Goal: Information Seeking & Learning: Learn about a topic

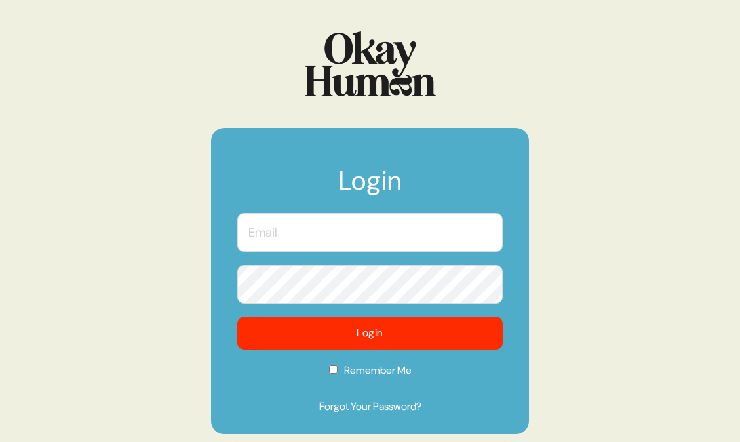
click at [339, 229] on input "text" at bounding box center [369, 232] width 265 height 39
click at [0, 441] on com-1password-button at bounding box center [0, 442] width 0 height 0
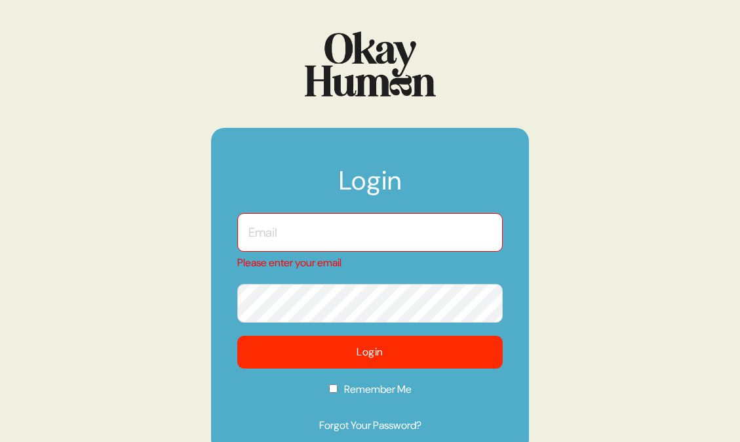
type input "[EMAIL_ADDRESS][DOMAIN_NAME]"
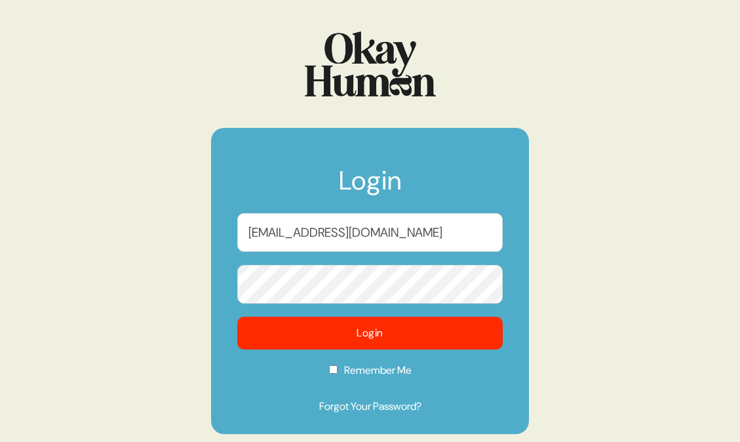
checkbox input "true"
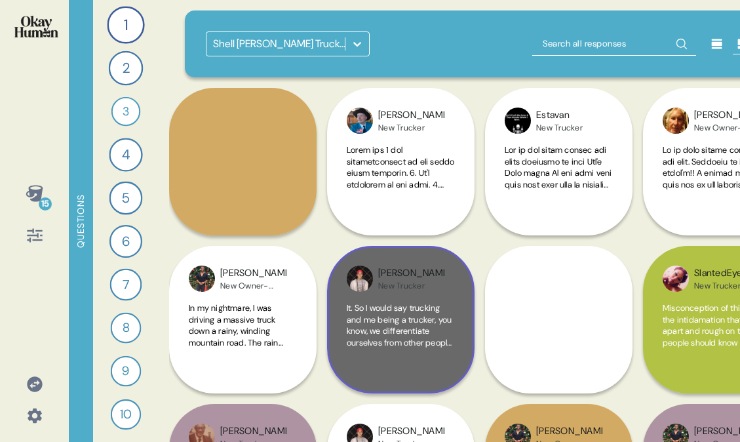
click at [397, 296] on div "[PERSON_NAME] New Trucker It. So I would say trucking and me being a trucker, y…" at bounding box center [400, 319] width 147 height 147
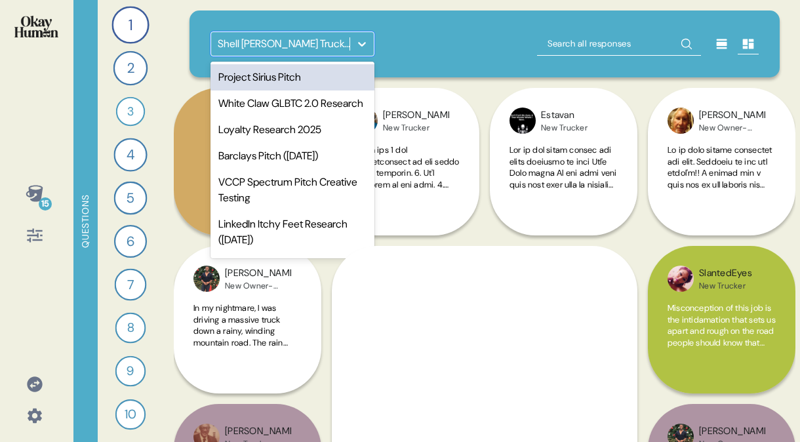
click at [360, 45] on icon at bounding box center [362, 44] width 8 height 5
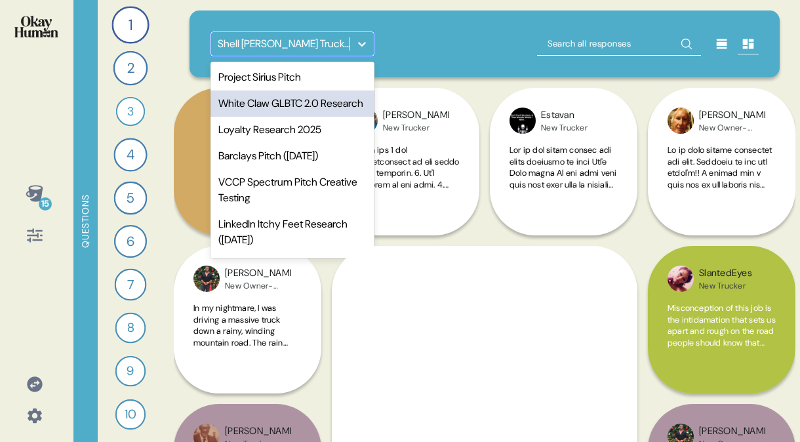
click at [293, 111] on div "White Claw GLBTC 2.0 Research" at bounding box center [292, 103] width 164 height 26
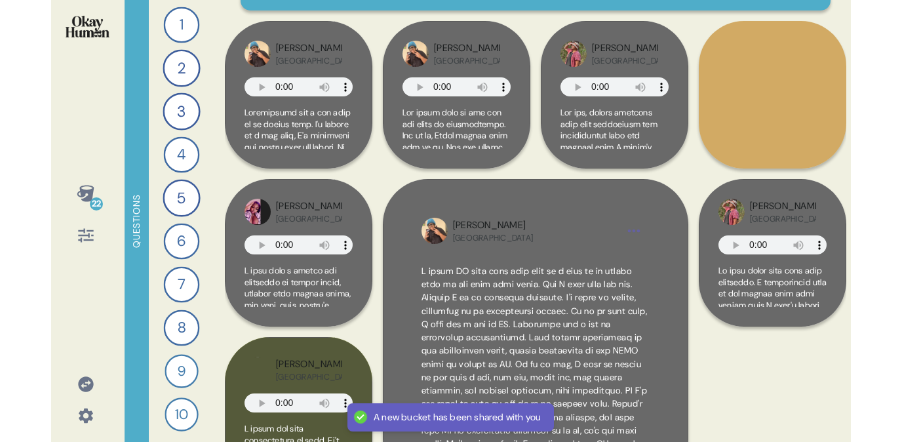
scroll to position [69, 0]
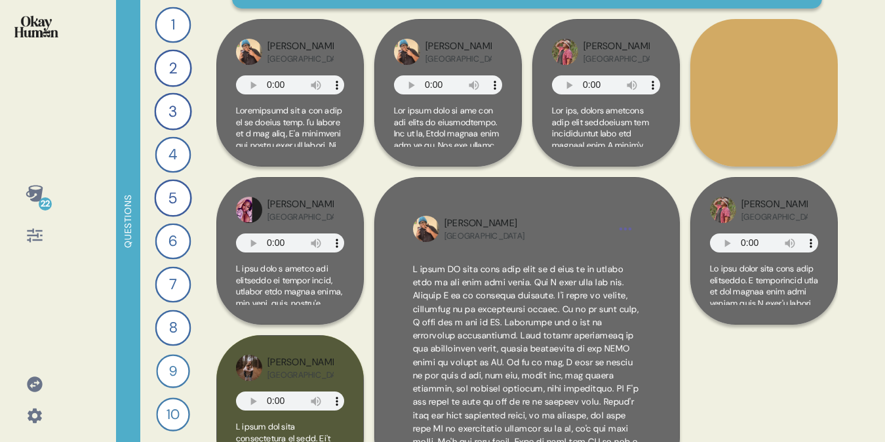
click at [37, 241] on icon at bounding box center [35, 235] width 18 height 18
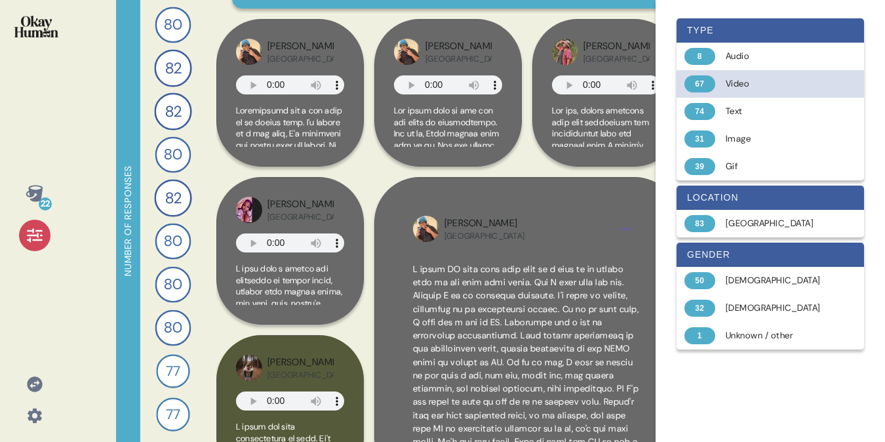
click at [739, 77] on div "Video" at bounding box center [778, 83] width 104 height 13
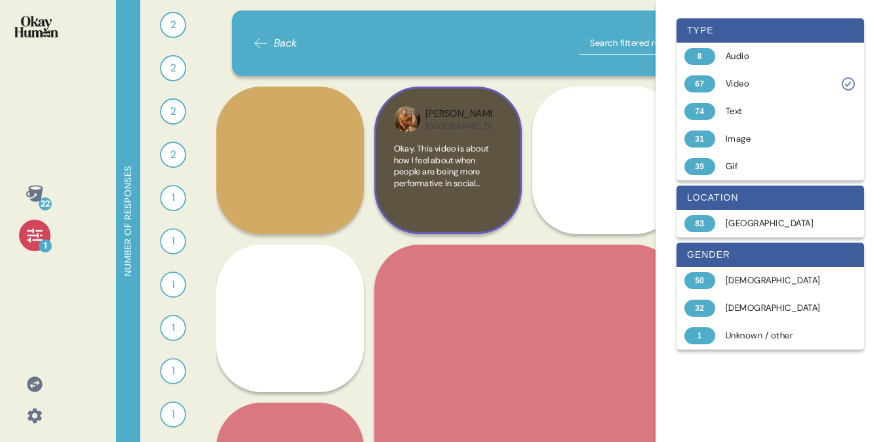
click at [478, 171] on span "Okay. This video is about how I feel about when people are being more performat…" at bounding box center [448, 338] width 108 height 391
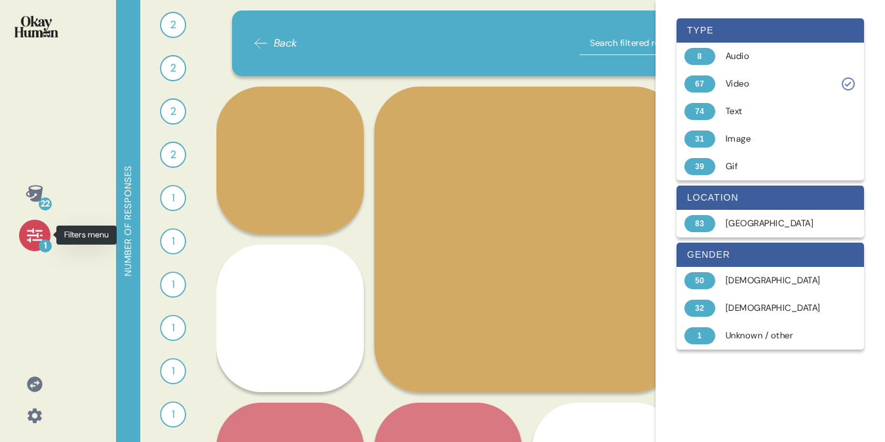
click at [31, 239] on icon at bounding box center [35, 235] width 18 height 18
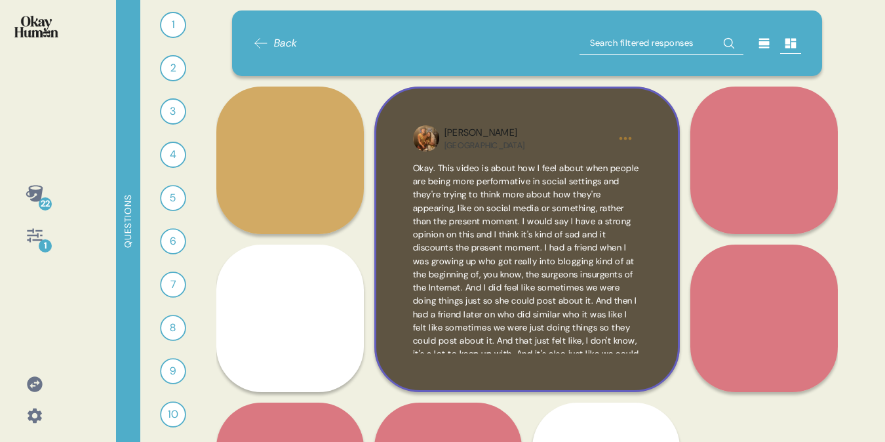
click at [622, 136] on html "22 1 Questions 1 What’s the biggest challenge you face when it comes to sociali…" at bounding box center [442, 221] width 885 height 442
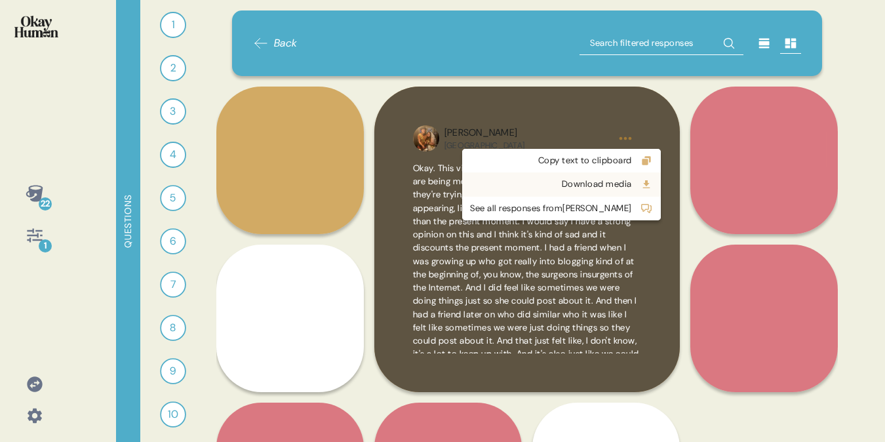
click at [569, 190] on div "Download media" at bounding box center [551, 184] width 162 height 13
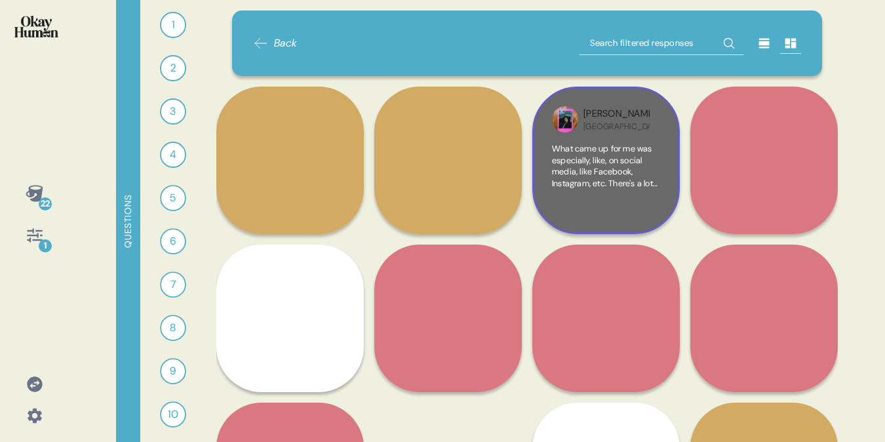
click at [614, 143] on span "What came up for me was especially, like, on social media, like Facebook, Insta…" at bounding box center [605, 321] width 107 height 356
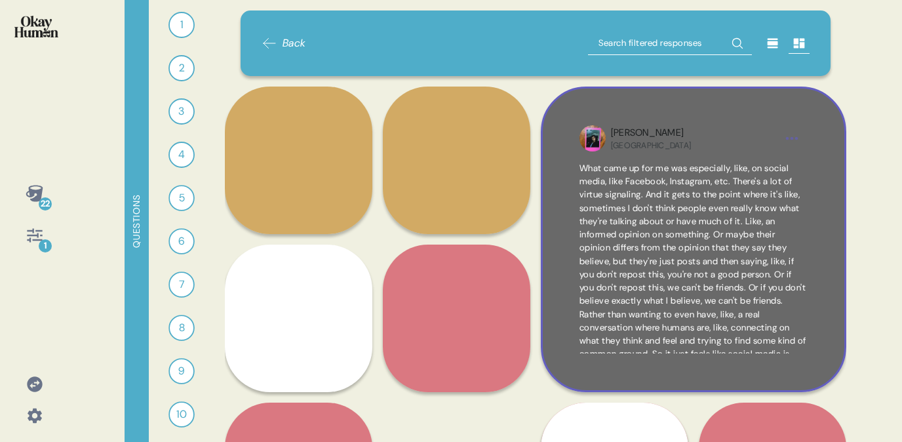
click at [739, 109] on div "[PERSON_NAME] USA What came up for me was especially, like, on social media, li…" at bounding box center [693, 239] width 305 height 305
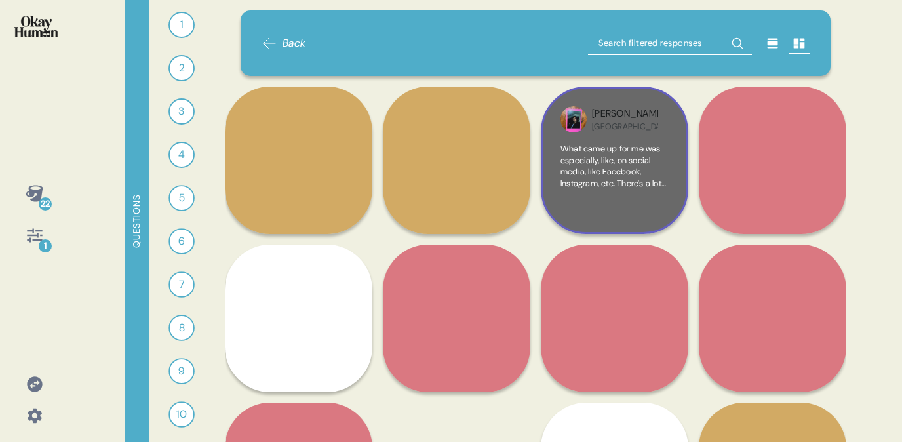
click at [624, 119] on div "[PERSON_NAME] USA" at bounding box center [625, 119] width 66 height 25
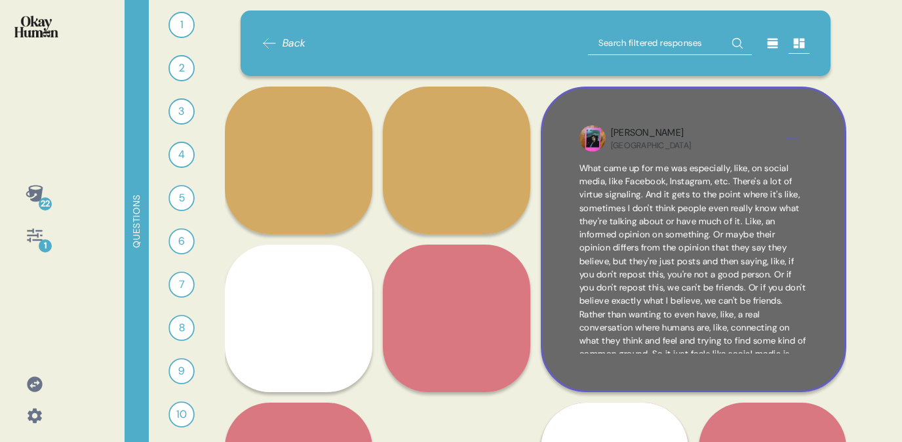
click at [739, 104] on div "[PERSON_NAME] USA What came up for me was especially, like, on social media, li…" at bounding box center [693, 239] width 305 height 305
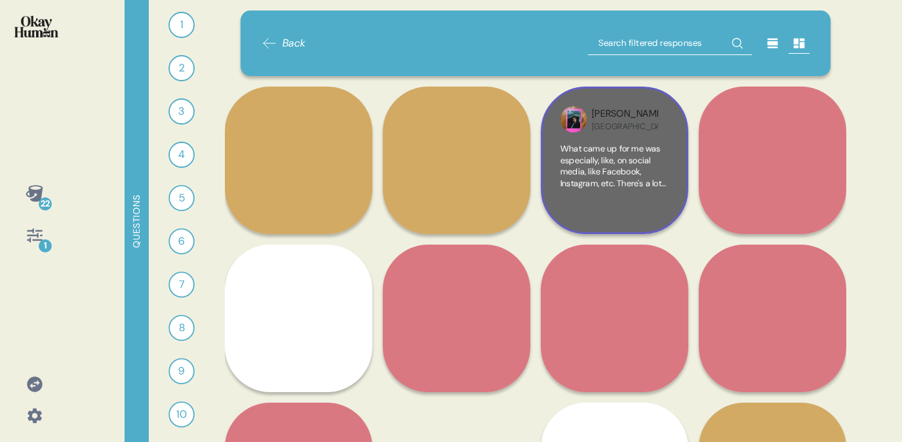
click at [658, 115] on div "[PERSON_NAME] USA" at bounding box center [625, 119] width 66 height 25
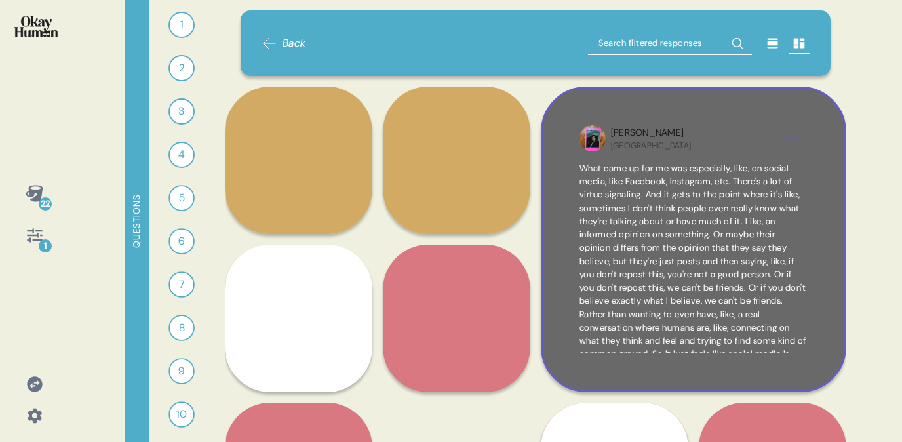
click at [739, 143] on html "22 1 Questions 1 What’s the biggest challenge you face when it comes to sociali…" at bounding box center [451, 221] width 902 height 442
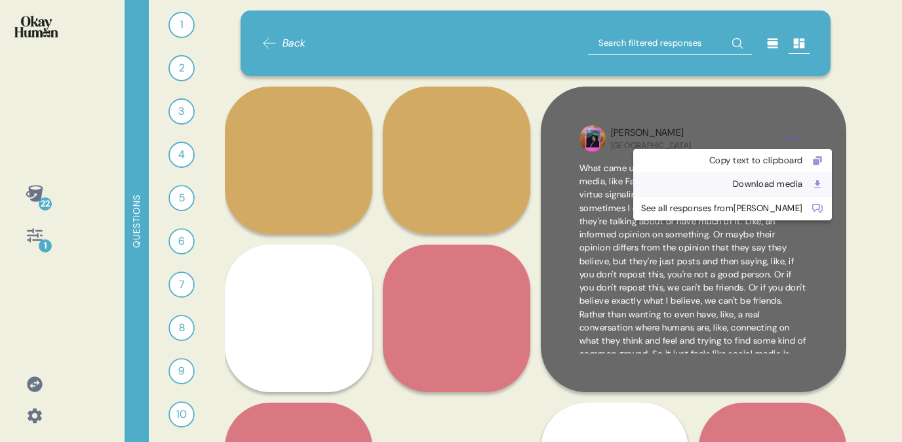
click at [723, 183] on div "Download media" at bounding box center [722, 184] width 162 height 13
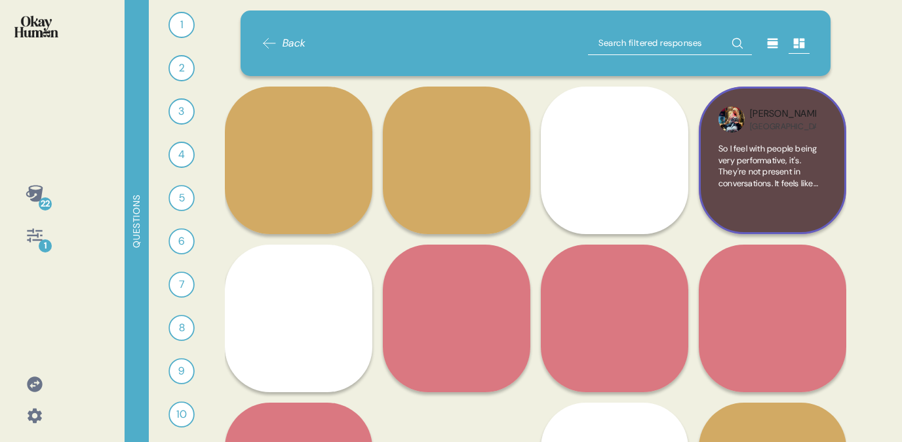
click at [739, 143] on span "So I feel with people being very performative, it's. They're not present in con…" at bounding box center [771, 315] width 106 height 345
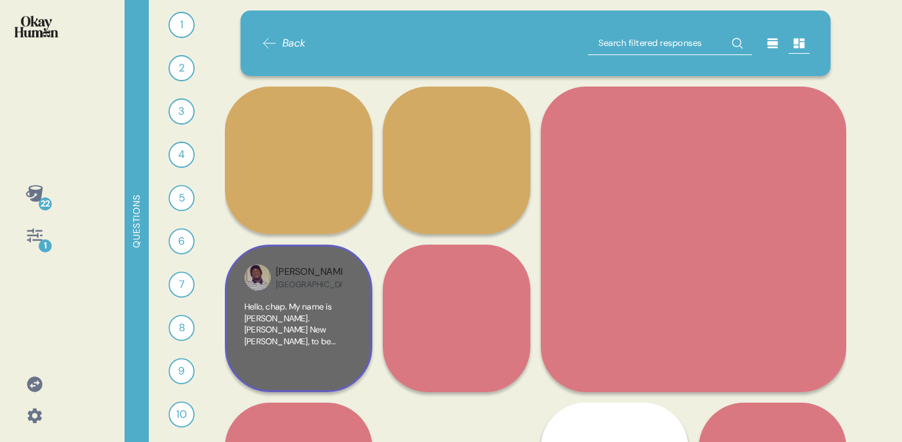
click at [321, 295] on div "[PERSON_NAME] USA Hello, chap. My name is [PERSON_NAME]. [PERSON_NAME] New [PER…" at bounding box center [298, 318] width 147 height 147
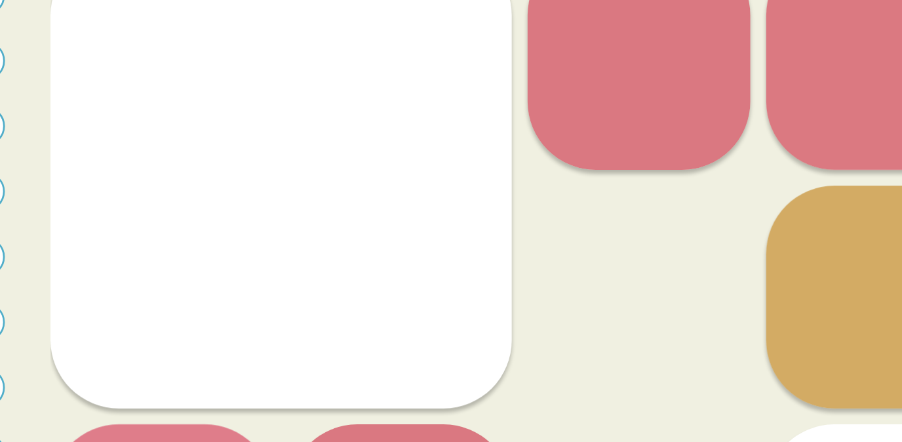
scroll to position [197, 0]
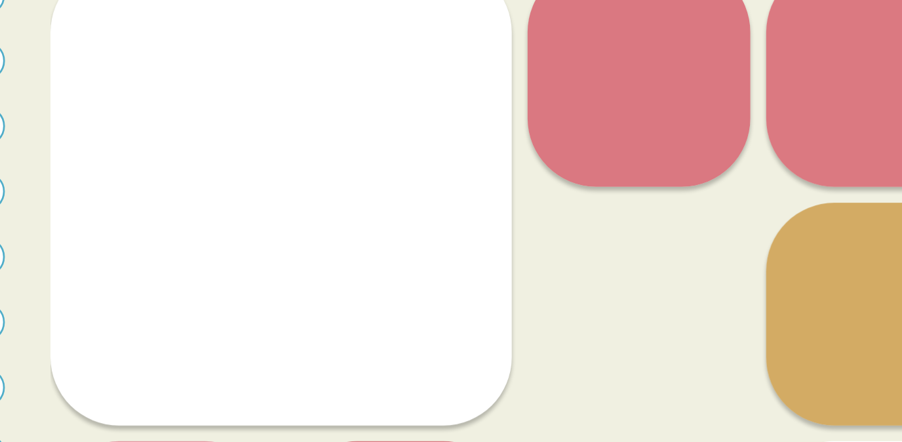
click at [597, 226] on div "Maverick USA In my opinion, how people present themselves online could make or …" at bounding box center [614, 436] width 147 height 463
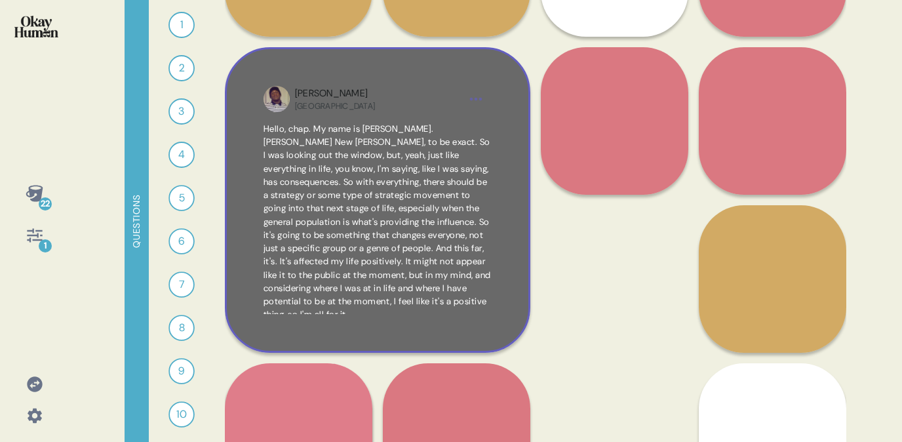
click at [362, 71] on div "[PERSON_NAME] USA Hello, chap. My name is [PERSON_NAME]. [PERSON_NAME] New [PER…" at bounding box center [377, 199] width 305 height 305
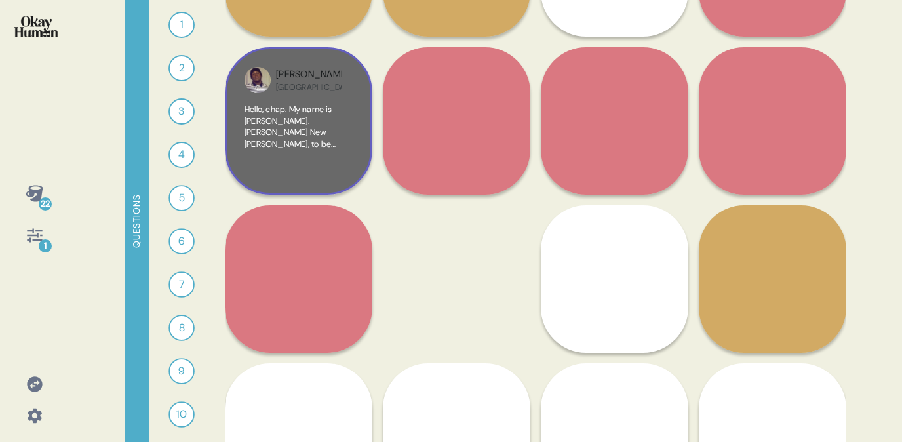
click at [293, 105] on span "Hello, chap. My name is [PERSON_NAME]. [PERSON_NAME] New [PERSON_NAME], to be e…" at bounding box center [299, 276] width 108 height 345
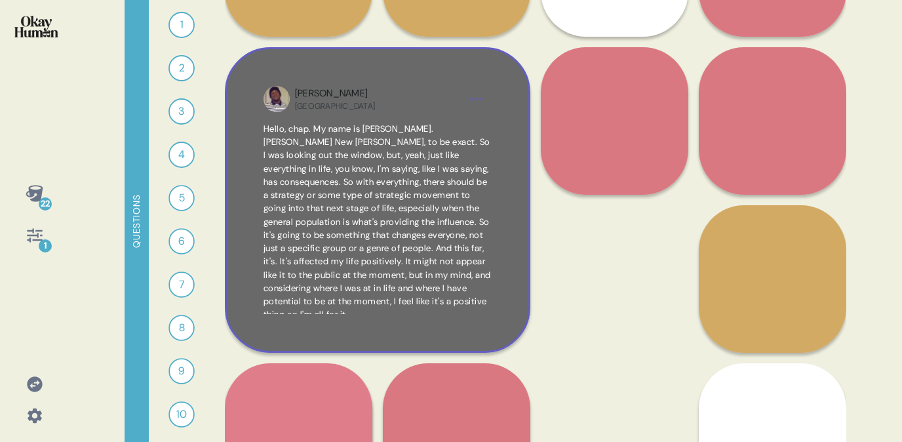
click at [443, 93] on div "[PERSON_NAME] USA" at bounding box center [377, 99] width 165 height 25
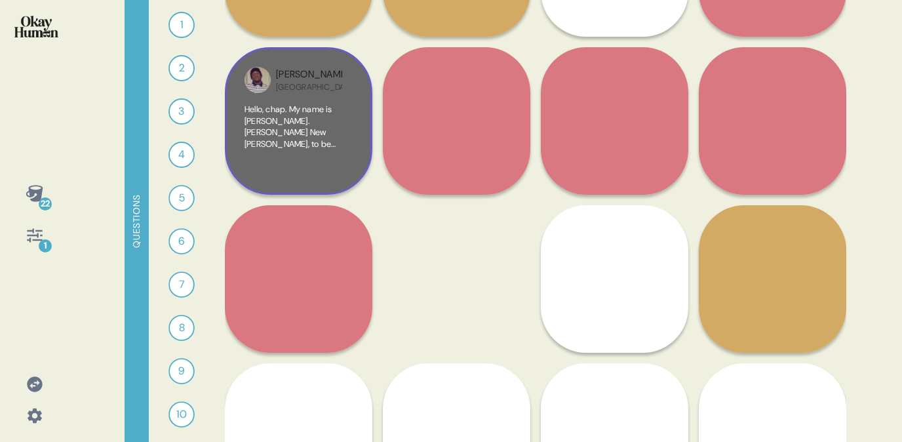
click at [328, 74] on div "[PERSON_NAME] USA" at bounding box center [309, 80] width 66 height 25
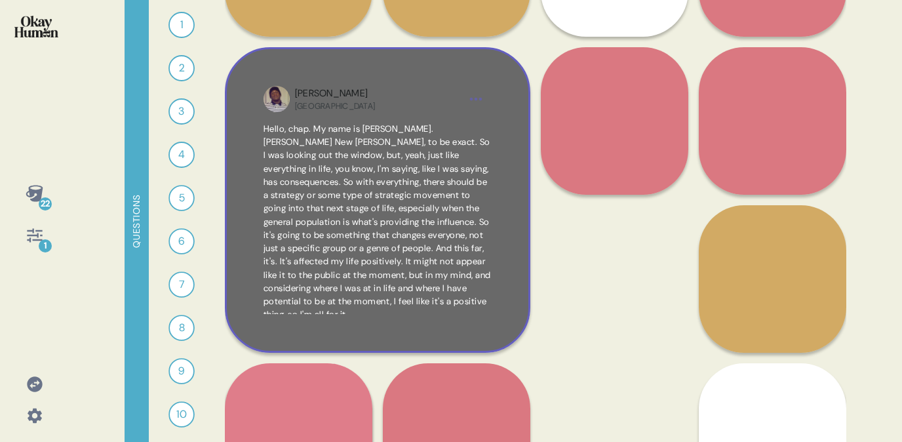
click at [477, 104] on html "22 1 Questions 1 What’s the biggest challenge you face when it comes to sociali…" at bounding box center [451, 221] width 902 height 442
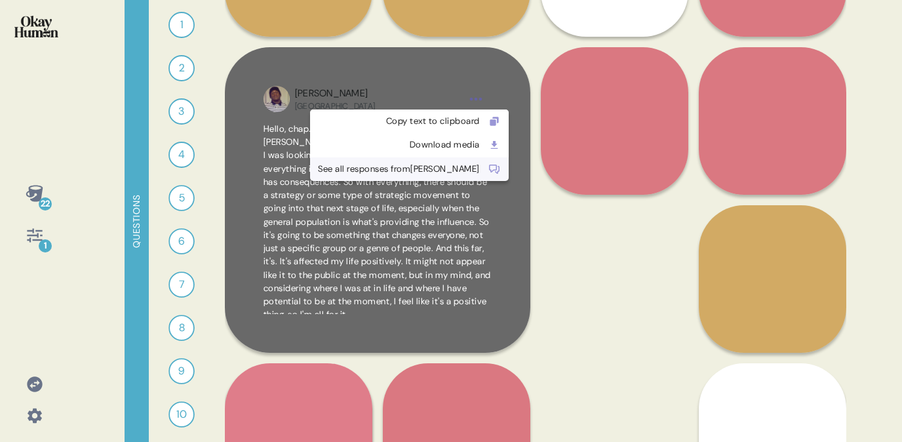
click at [432, 174] on div "See all responses from [PERSON_NAME]" at bounding box center [399, 169] width 162 height 13
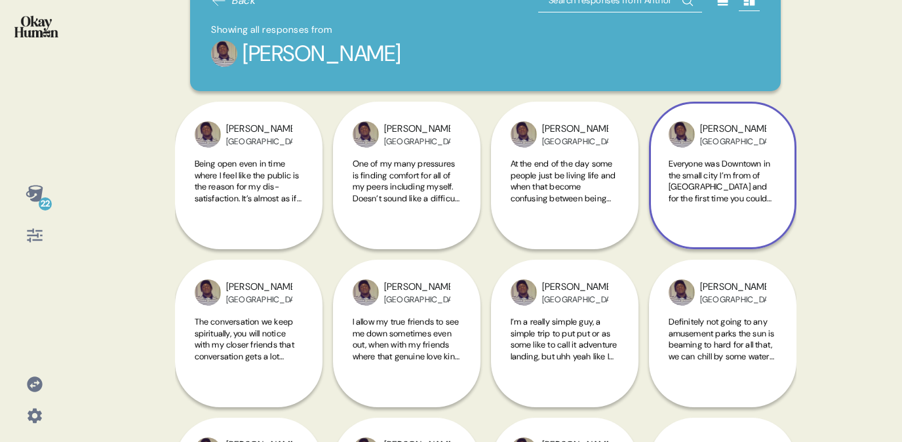
scroll to position [54, 0]
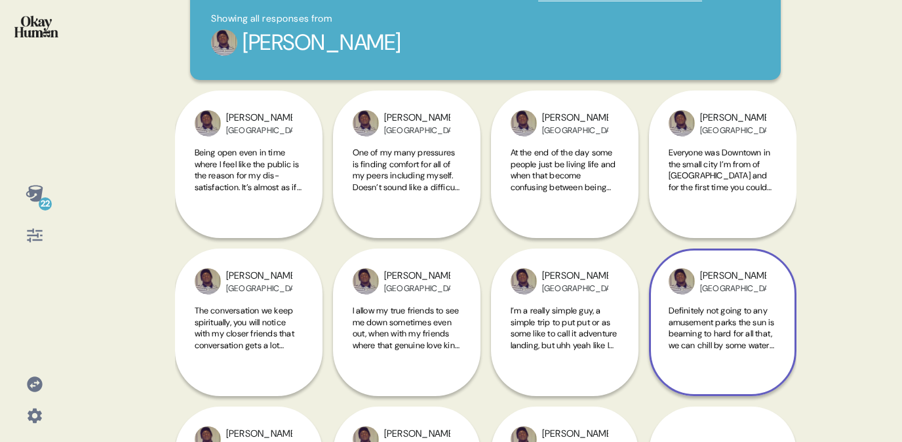
click at [707, 305] on span "Definitely not going to any amusement parks the sun is beaming to hard for all …" at bounding box center [722, 374] width 106 height 138
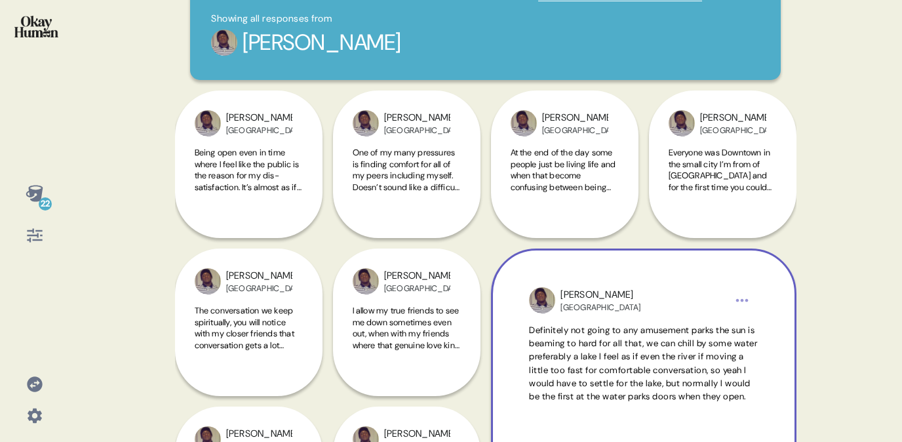
click at [739, 301] on html "22 Back Showing all responses from [PERSON_NAME] USA The conversation we keep s…" at bounding box center [451, 221] width 902 height 442
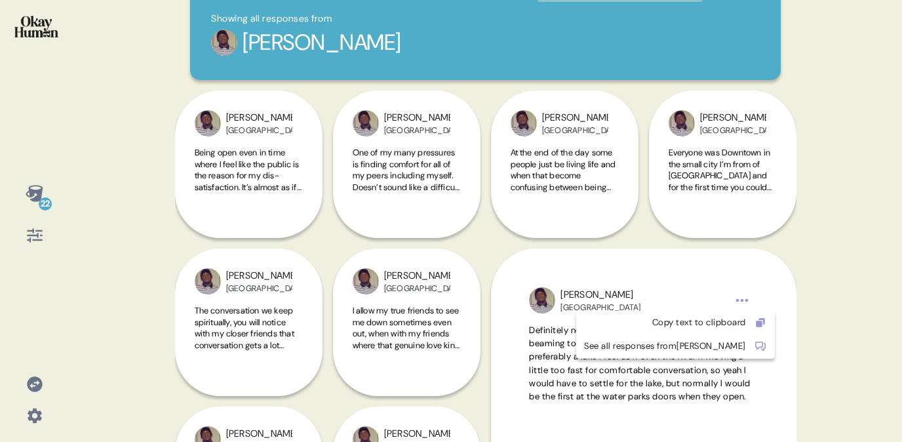
click at [739, 275] on html "22 Back Showing all responses from [PERSON_NAME] USA The conversation we keep s…" at bounding box center [451, 221] width 902 height 442
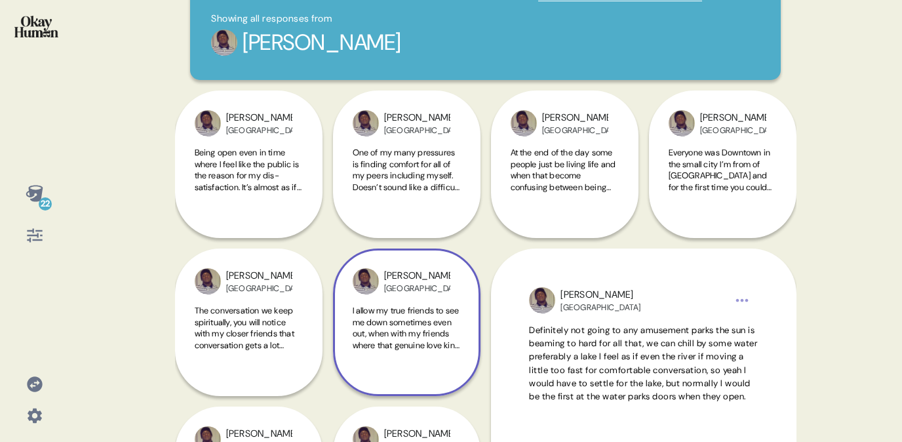
click at [472, 292] on div "[PERSON_NAME] USA I allow my true friends to see me down sometimes even out, wh…" at bounding box center [406, 321] width 147 height 147
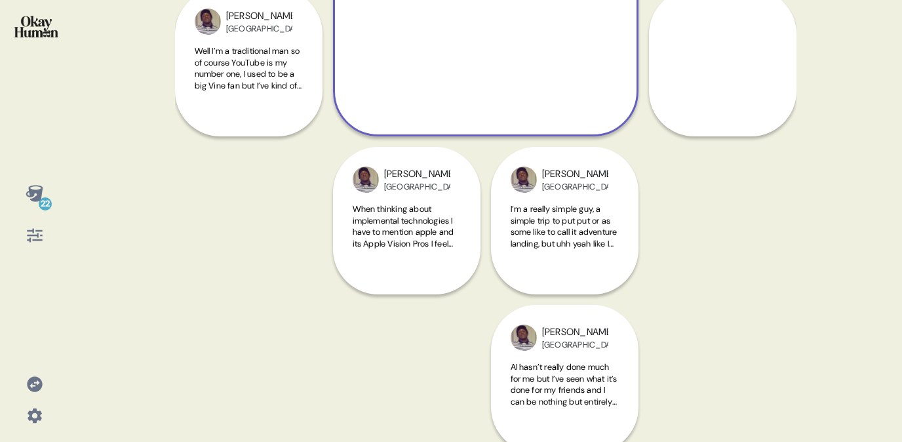
scroll to position [482, 0]
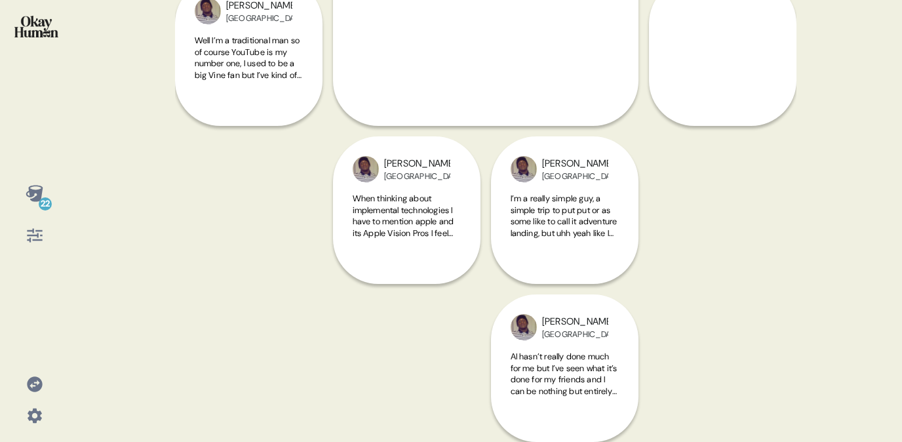
click at [333, 305] on div "Back Showing all responses from [PERSON_NAME] USA The conversation we keep spir…" at bounding box center [485, 221] width 621 height 442
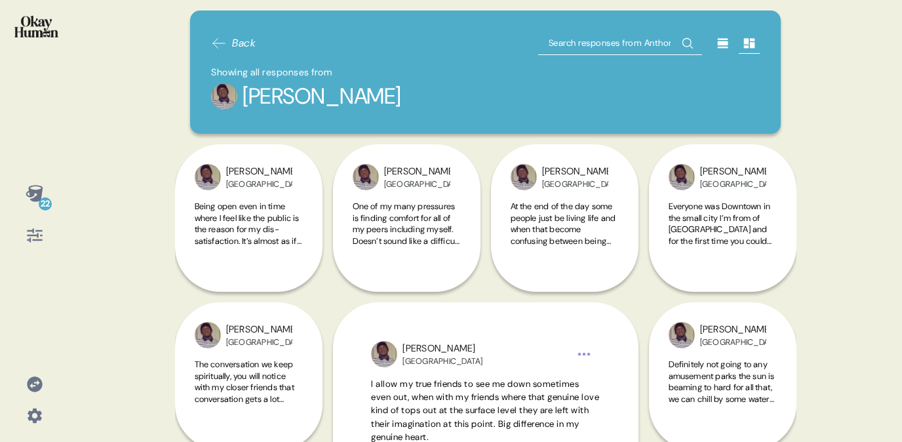
click at [237, 44] on span "Back" at bounding box center [244, 43] width 24 height 16
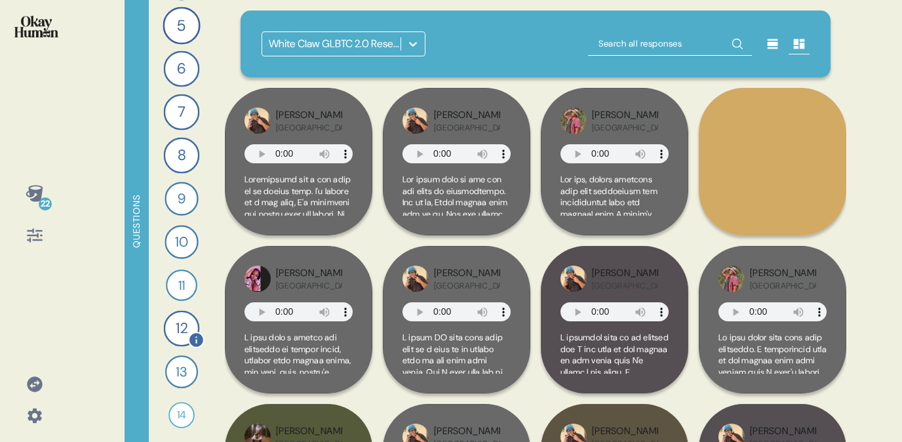
scroll to position [174, 0]
click at [181, 412] on div "14" at bounding box center [181, 413] width 26 height 26
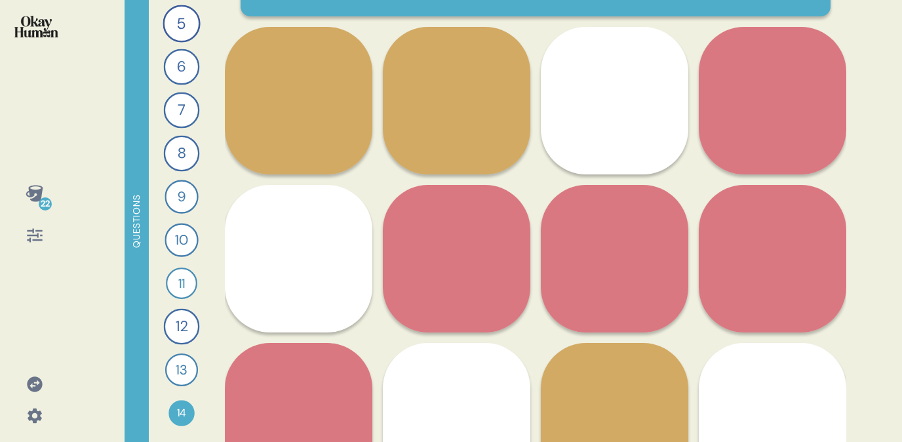
scroll to position [135, 0]
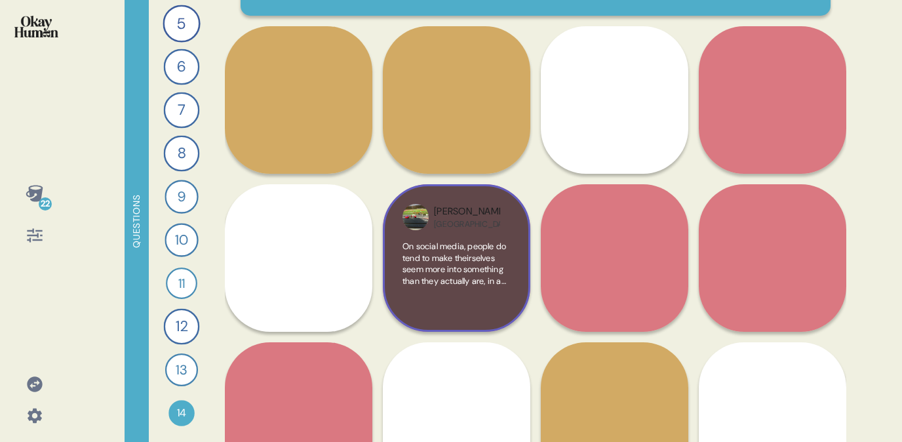
click at [444, 250] on span "On social media, people do tend to make theirselves seem more into something th…" at bounding box center [457, 402] width 108 height 322
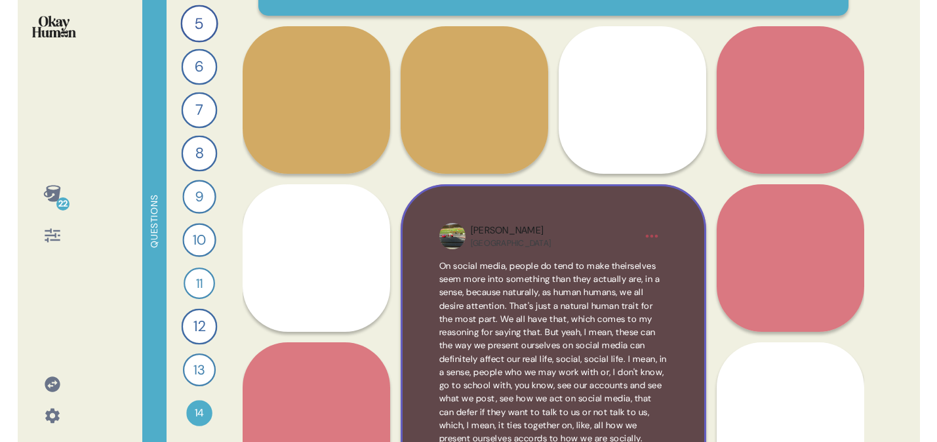
scroll to position [230, 0]
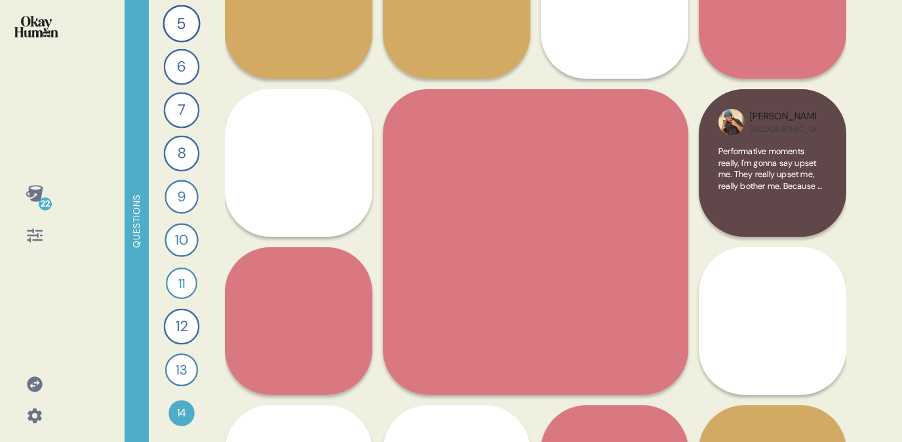
click at [739, 135] on div "[PERSON_NAME] USA Performative moments really, I'm gonna say upset me. They rea…" at bounding box center [772, 162] width 147 height 147
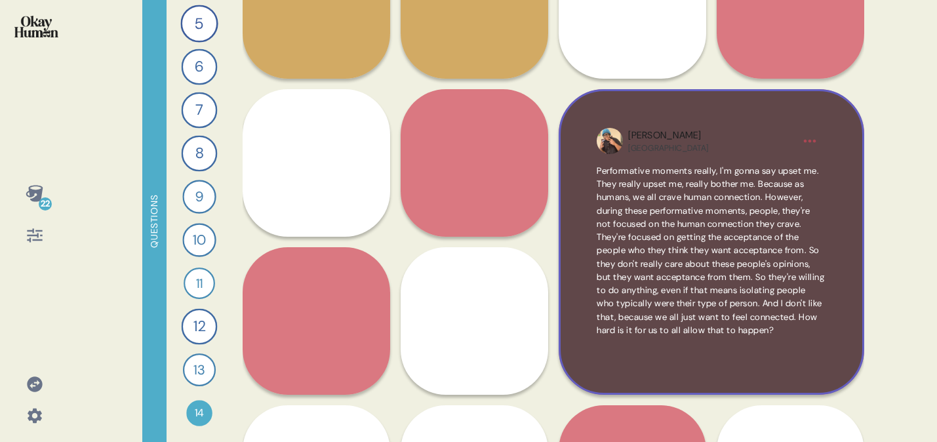
scroll to position [7, 0]
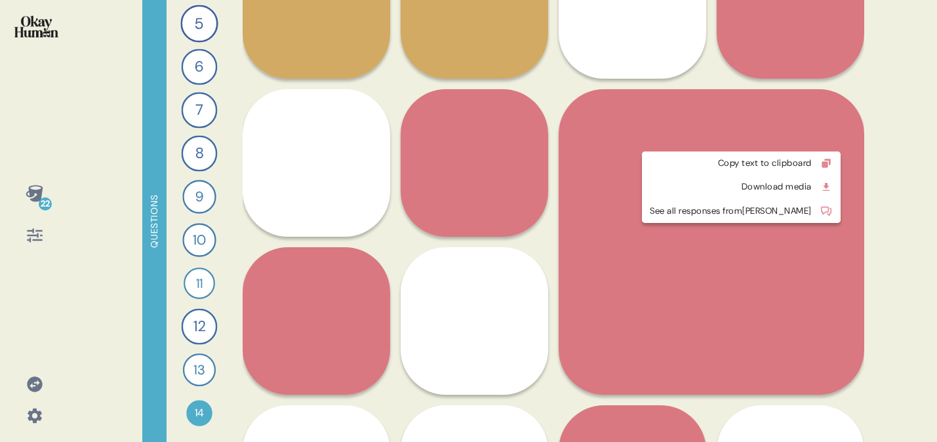
click at [739, 139] on html "22 Questions 1 What’s the biggest challenge you face when it comes to socializi…" at bounding box center [468, 221] width 937 height 442
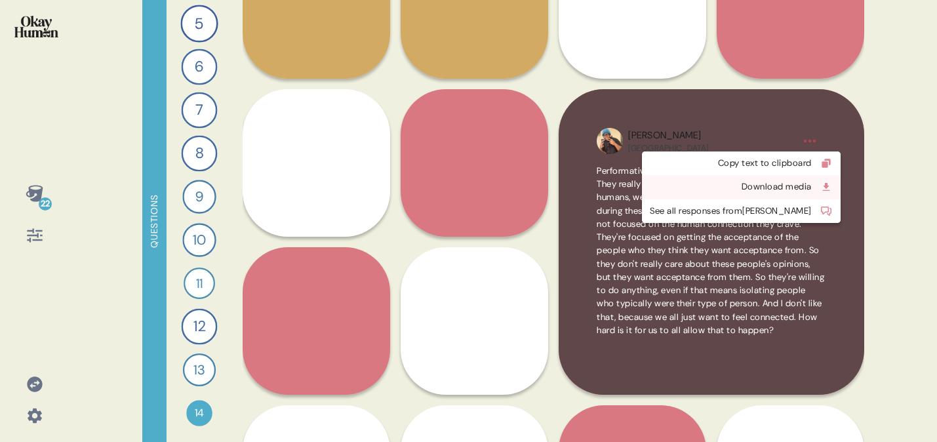
click at [739, 188] on div "Download media" at bounding box center [731, 186] width 162 height 13
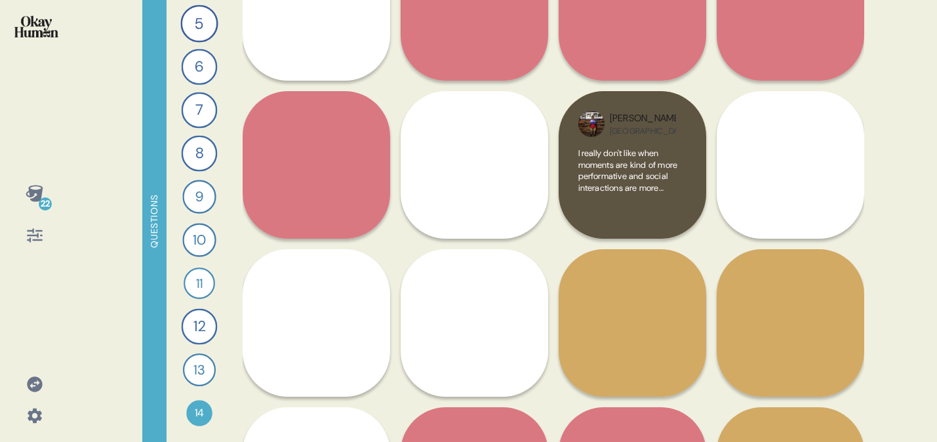
scroll to position [397, 0]
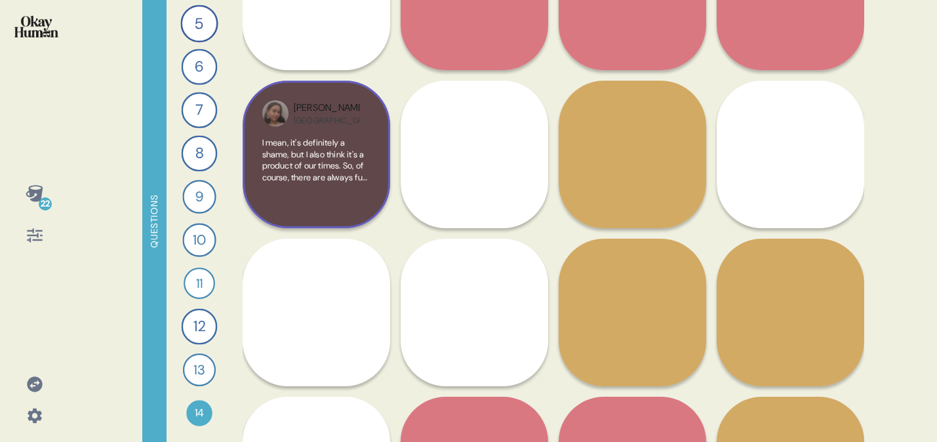
click at [356, 149] on span "I mean, it's definitely a shame, but I also think it's a product of our times. …" at bounding box center [316, 280] width 108 height 287
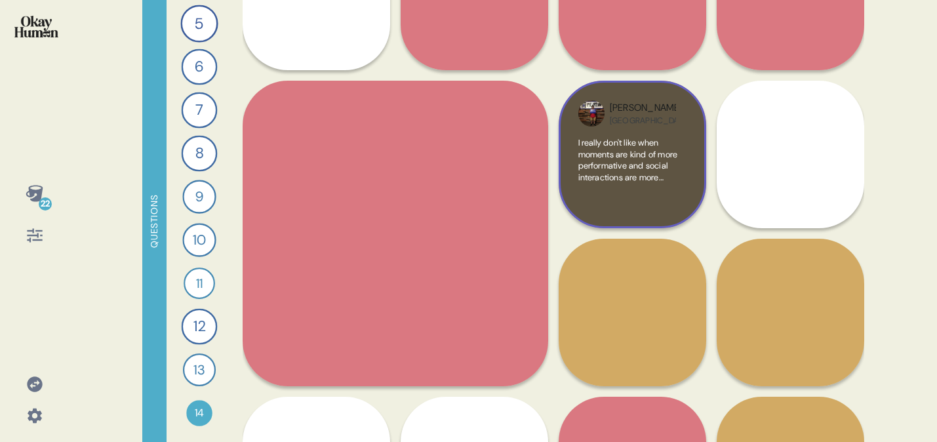
click at [623, 149] on span "I really don't like when moments are kind of more performative and social inter…" at bounding box center [632, 269] width 108 height 264
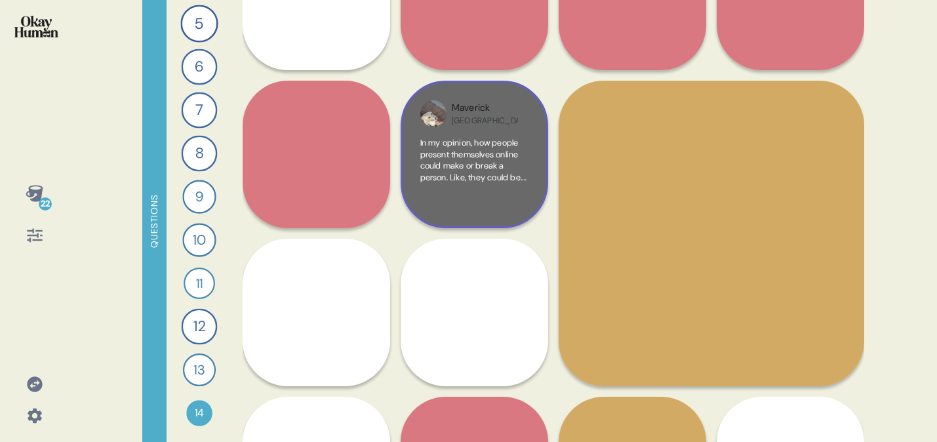
click at [512, 130] on div "Maverick USA In my opinion, how people present themselves online could make or …" at bounding box center [474, 154] width 147 height 147
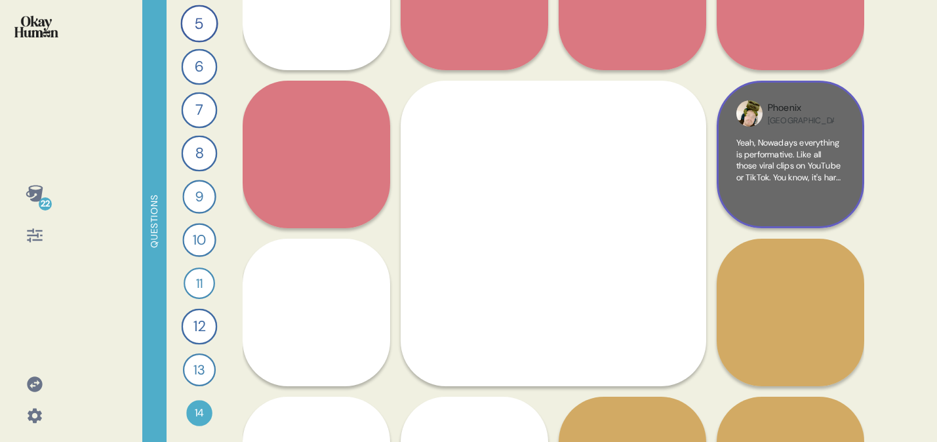
click at [739, 134] on div "Phoenix USA Yeah, Nowadays everything is performative. Like all those viral cli…" at bounding box center [790, 154] width 147 height 147
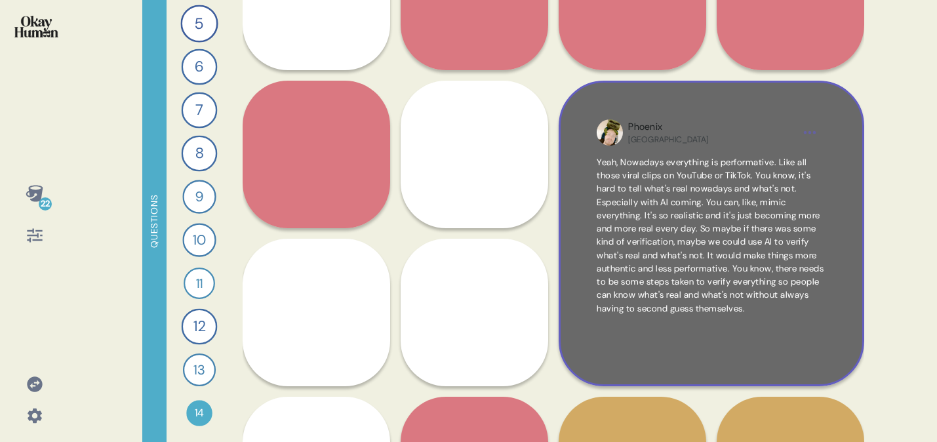
click at [739, 134] on html "22 Questions 1 What’s the biggest challenge you face when it comes to socializi…" at bounding box center [468, 221] width 937 height 442
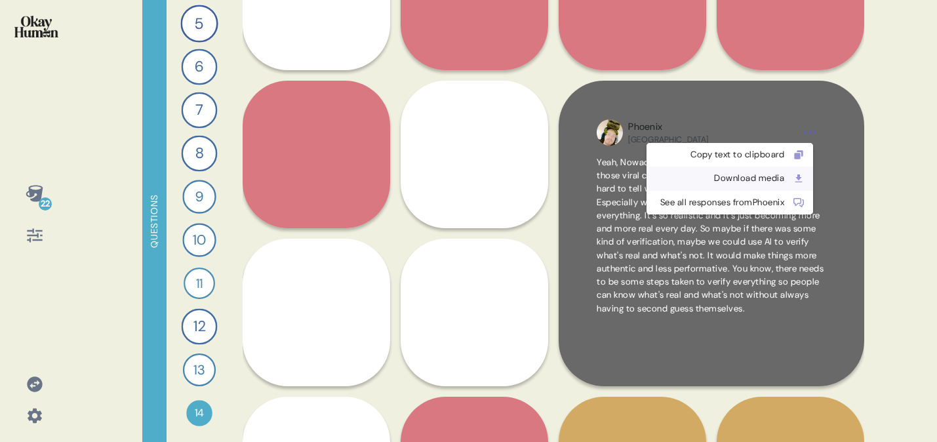
click at [739, 178] on div "Download media" at bounding box center [719, 178] width 130 height 13
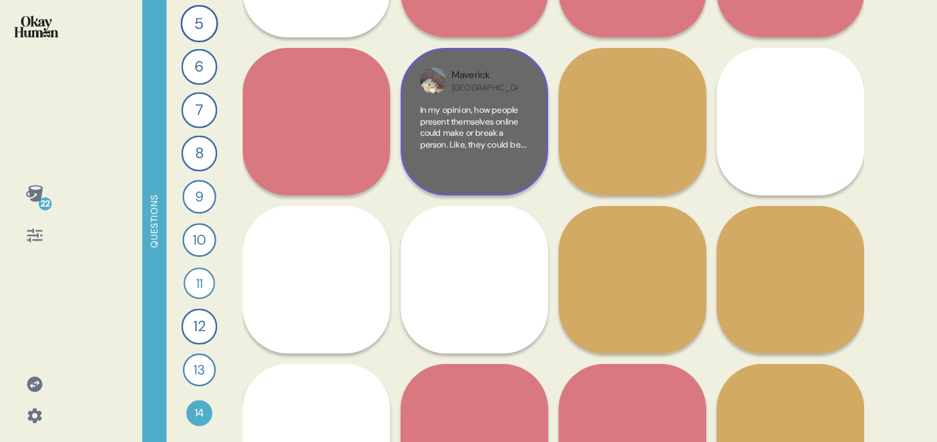
scroll to position [453, 0]
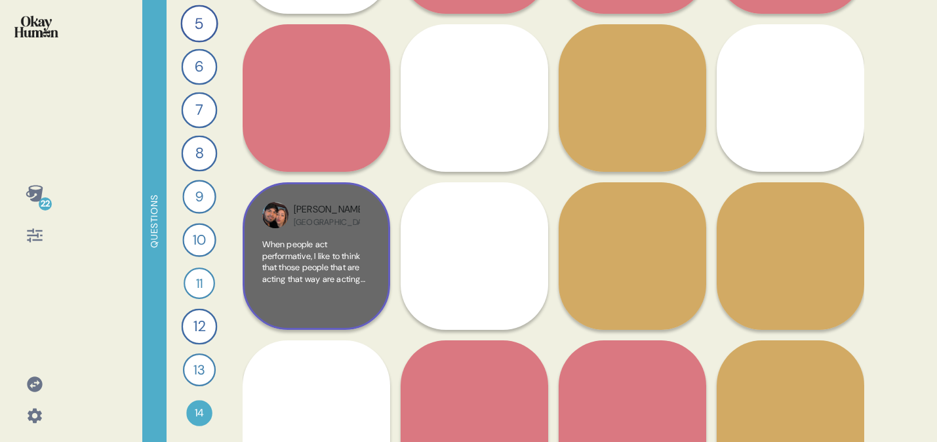
click at [332, 256] on span "When people act performative, I like to think that those people that are acting…" at bounding box center [314, 359] width 105 height 241
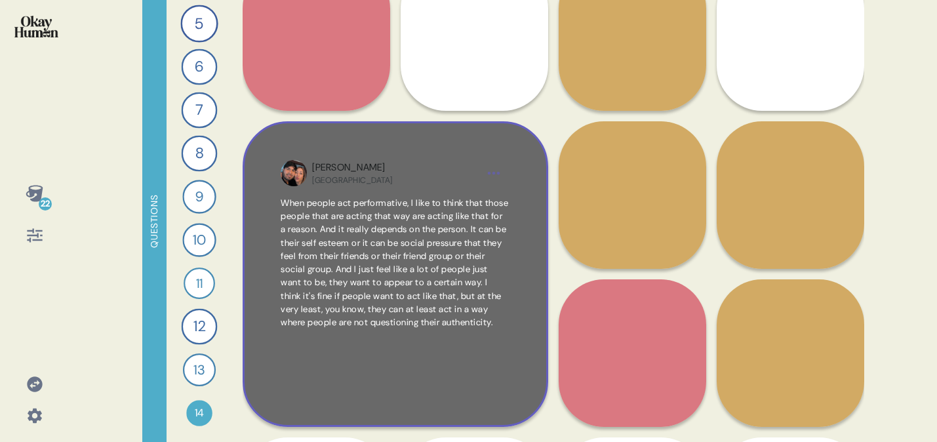
scroll to position [518, 0]
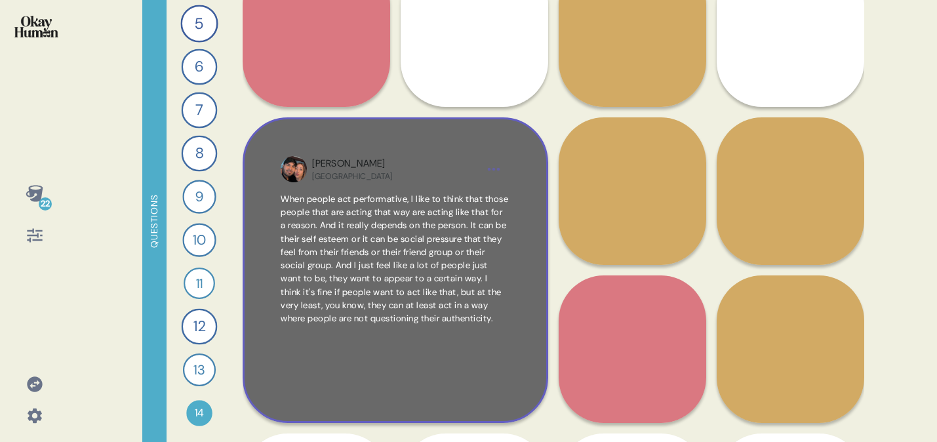
click at [456, 162] on div "[PERSON_NAME] [GEOGRAPHIC_DATA]" at bounding box center [394, 169] width 165 height 25
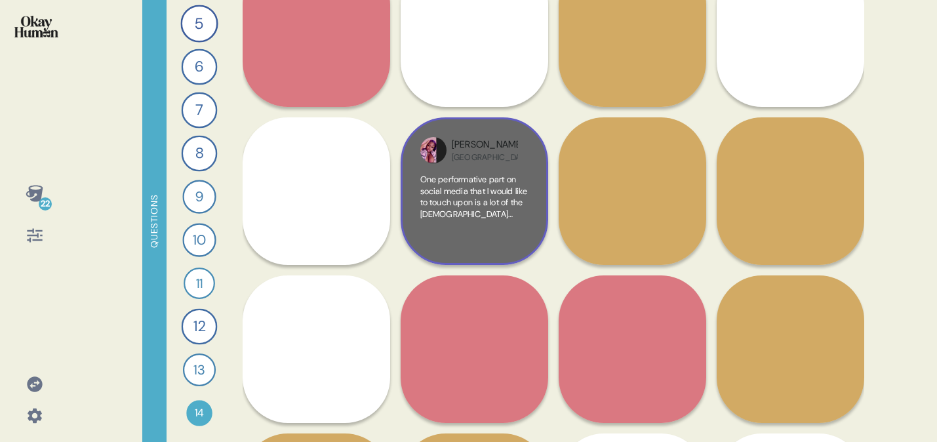
click at [479, 175] on span "One performative part on social media that I would like to touch upon is a lot …" at bounding box center [474, 317] width 108 height 287
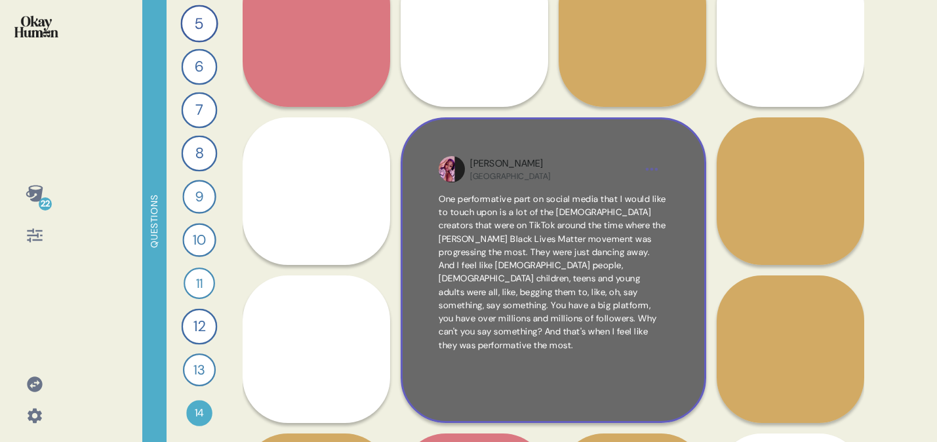
click at [621, 228] on span "One performative part on social media that I would like to touch upon is a lot …" at bounding box center [552, 271] width 227 height 157
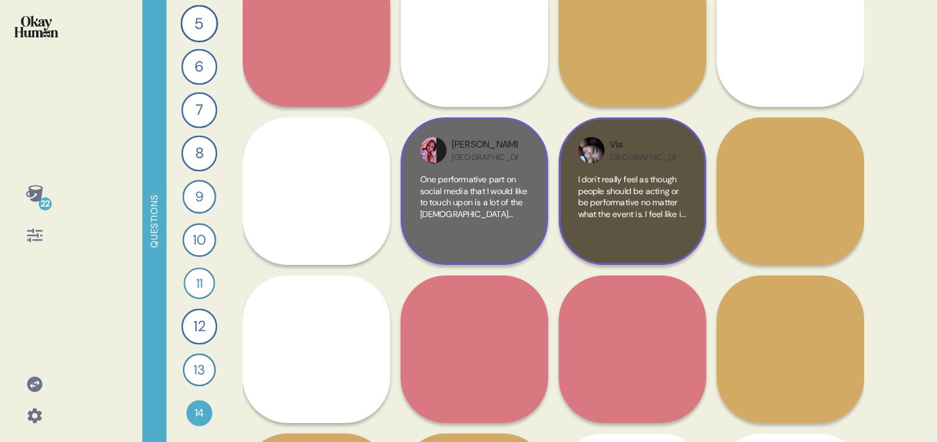
click at [670, 149] on div "[GEOGRAPHIC_DATA]" at bounding box center [643, 150] width 66 height 25
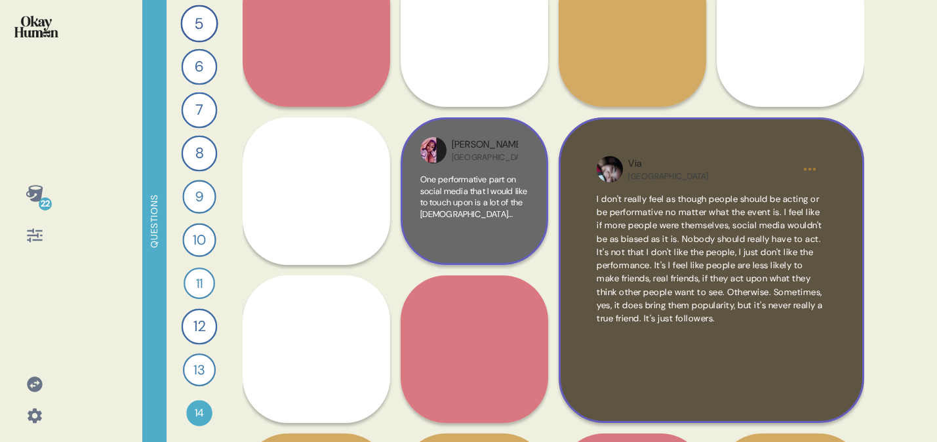
click at [739, 187] on div "Via USA I don't really feel as though people should be acting or be performativ…" at bounding box center [711, 269] width 305 height 305
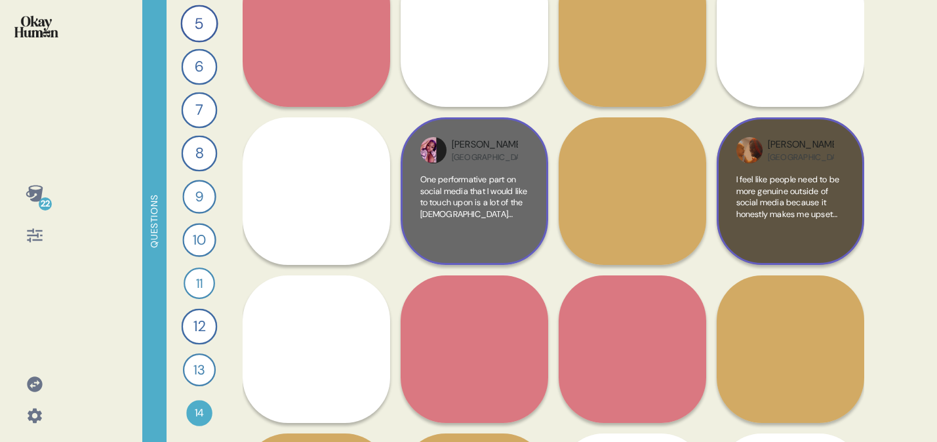
click at [739, 178] on span "I feel like people need to be more genuine outside of social media because it h…" at bounding box center [788, 294] width 104 height 241
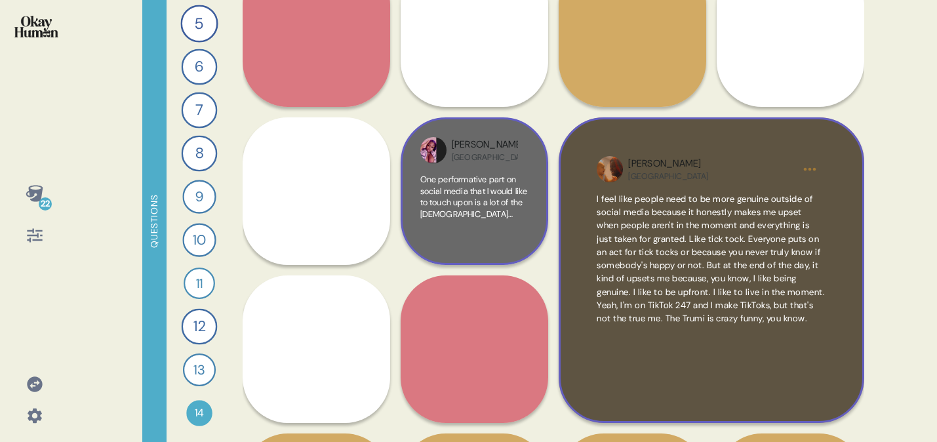
click at [739, 167] on html "22 Questions 1 What’s the biggest challenge you face when it comes to socializi…" at bounding box center [468, 221] width 937 height 442
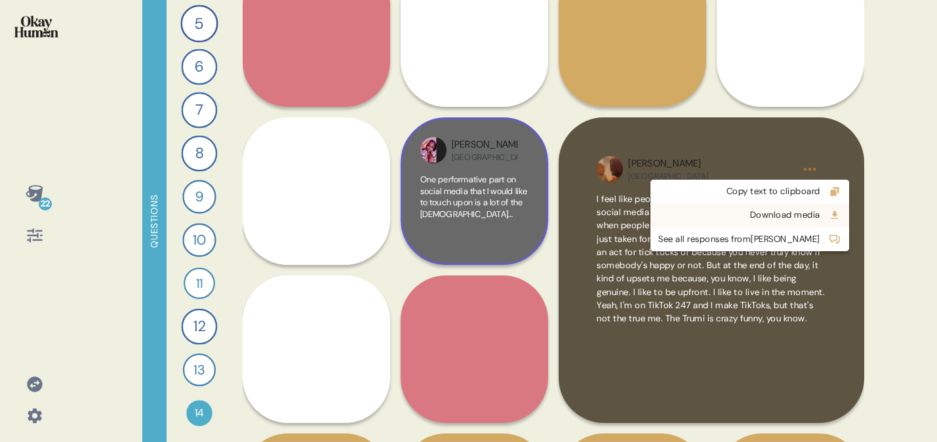
click at [739, 215] on div "Download media" at bounding box center [739, 214] width 162 height 13
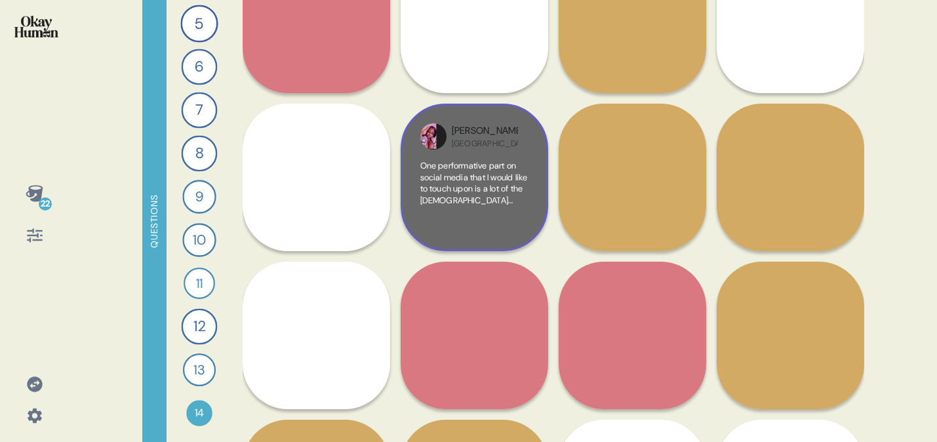
scroll to position [541, 0]
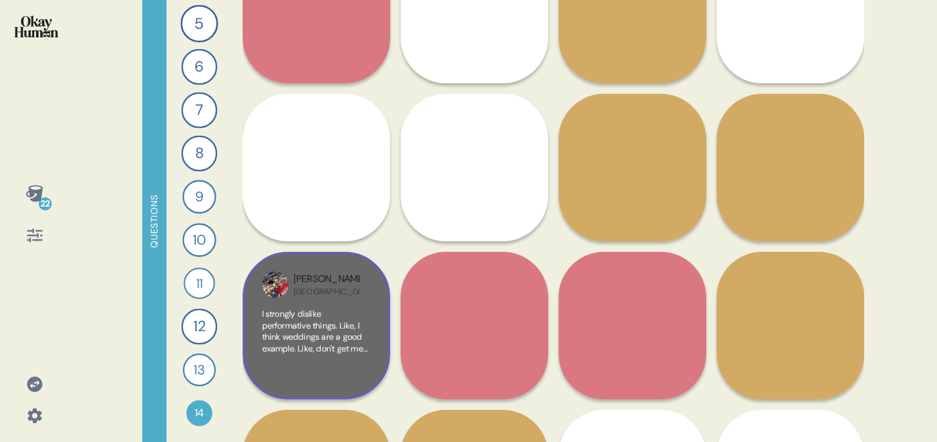
click at [336, 318] on span "I strongly dislike performative things. Like, I think weddings are a good examp…" at bounding box center [316, 331] width 108 height 46
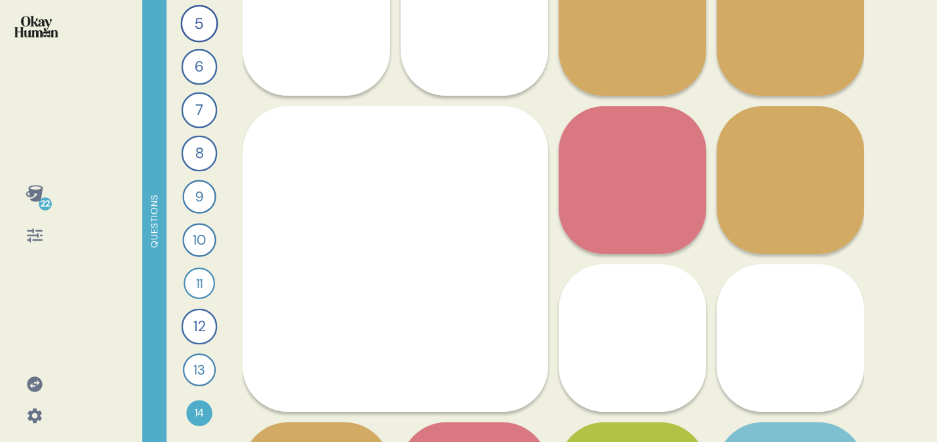
scroll to position [696, 0]
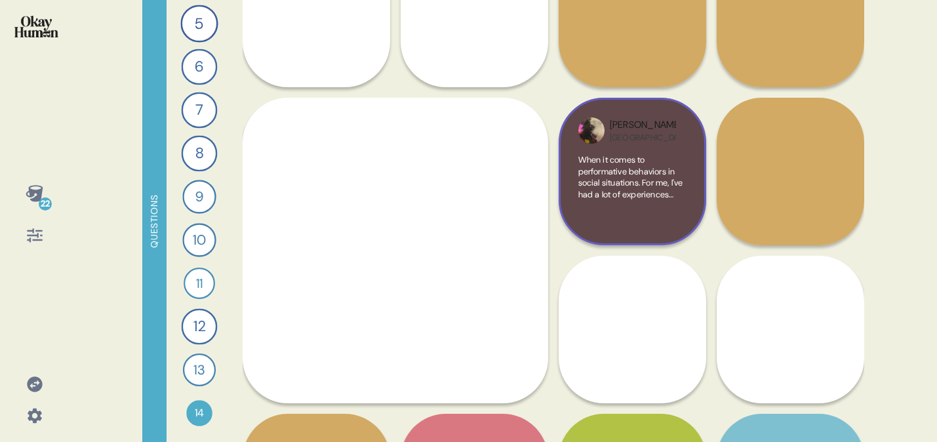
click at [602, 176] on span "When it comes to performative behaviors in social situations. For me, I've had …" at bounding box center [632, 268] width 108 height 229
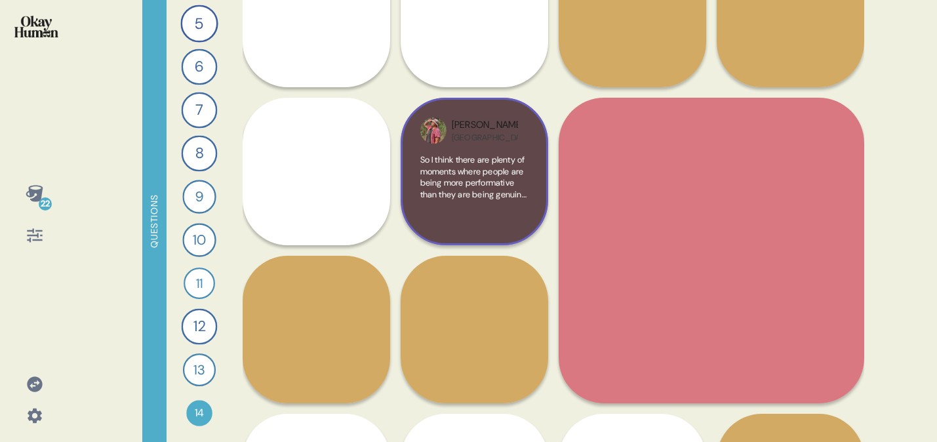
click at [474, 169] on span "So I think there are plenty of moments where people are being more performative…" at bounding box center [474, 263] width 108 height 218
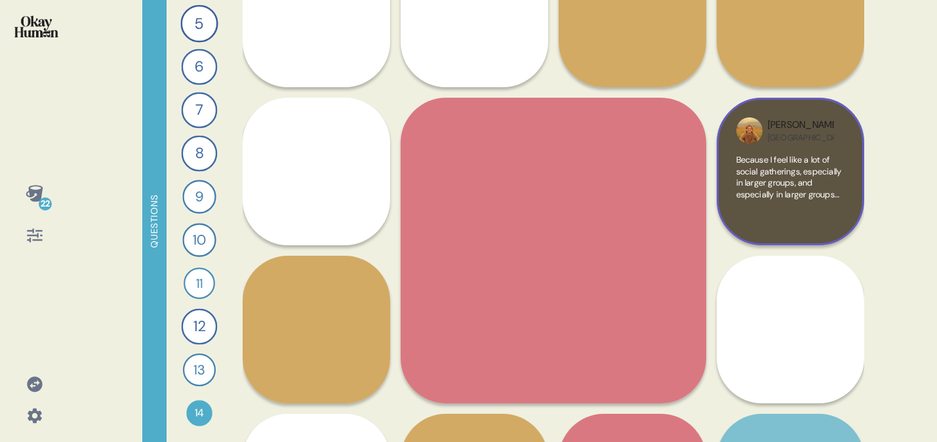
click at [739, 129] on div "[PERSON_NAME]" at bounding box center [801, 125] width 66 height 14
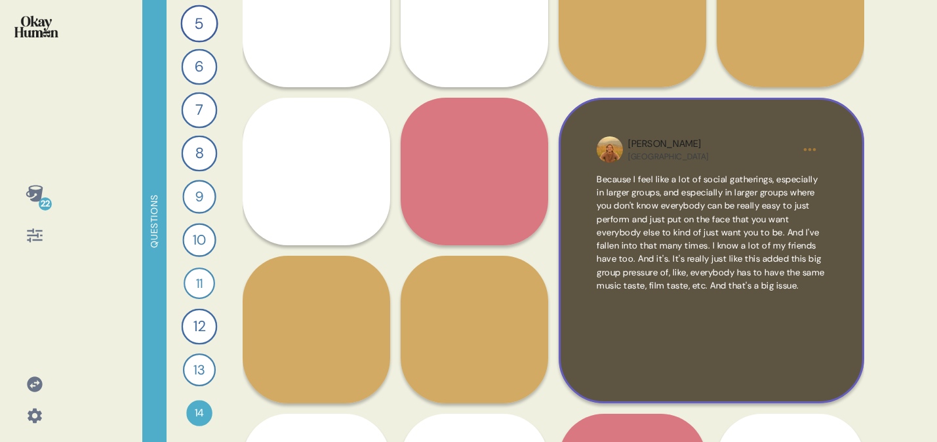
click at [739, 210] on span "Because I feel like a lot of social gatherings, especially in larger groups, an…" at bounding box center [711, 232] width 228 height 117
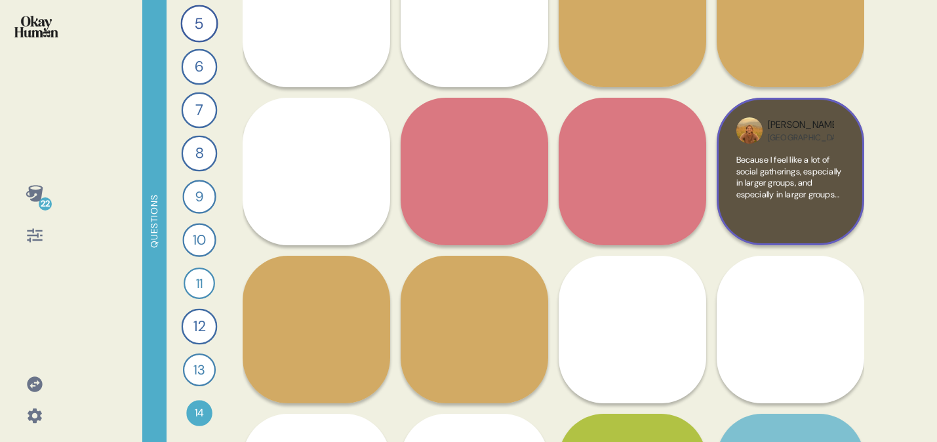
click at [739, 210] on div "Because I feel like a lot of social gatherings, especially in larger groups, an…" at bounding box center [790, 189] width 108 height 71
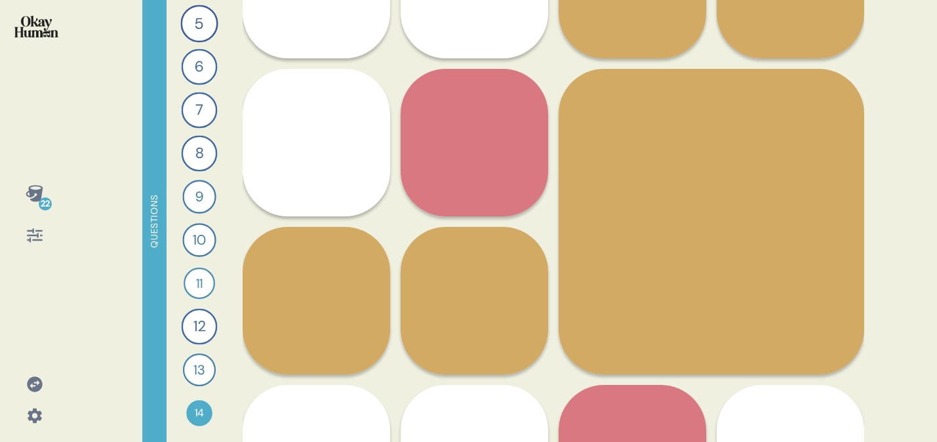
scroll to position [735, 0]
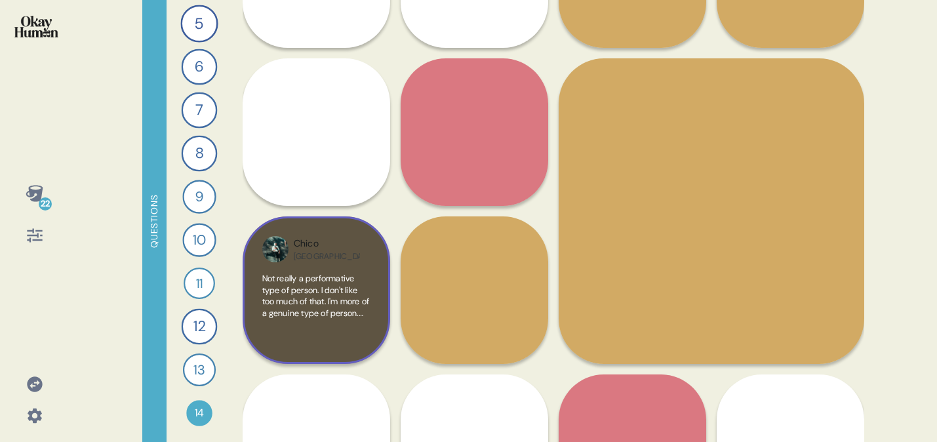
click at [300, 314] on span "Not really a performative type of person. I don't like too much of that. I'm mo…" at bounding box center [316, 376] width 108 height 206
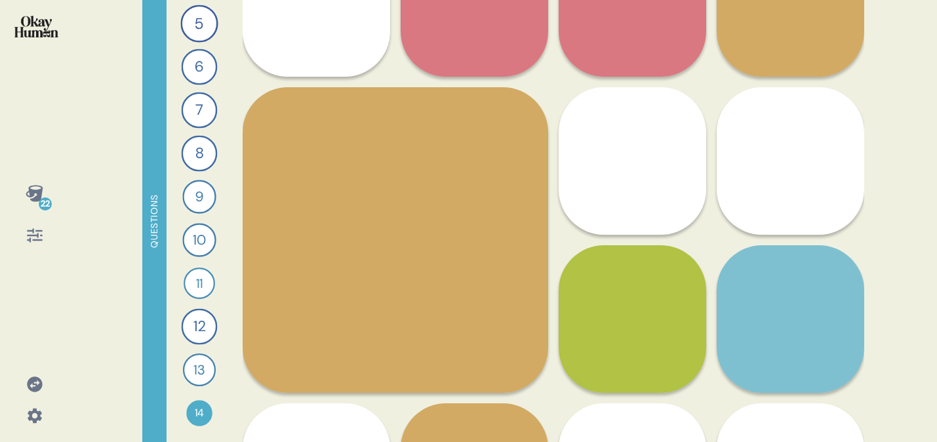
scroll to position [866, 0]
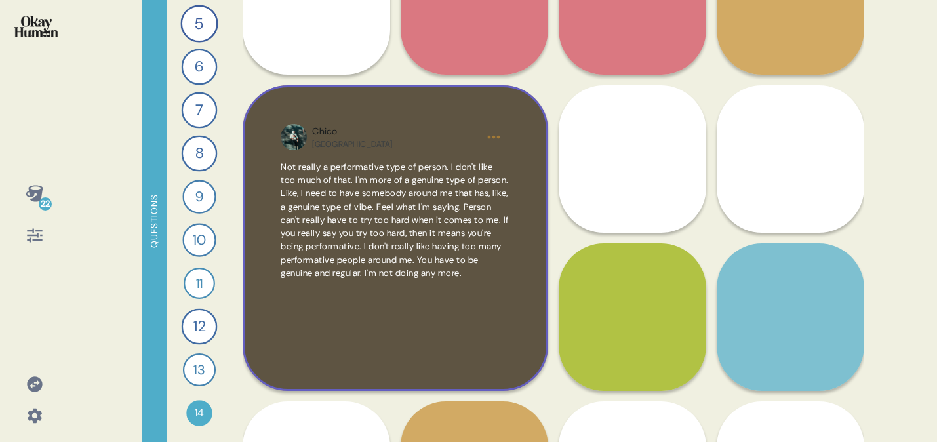
click at [408, 151] on div "Chico USA Not really a performative type of person. I don't like too much of th…" at bounding box center [395, 237] width 305 height 305
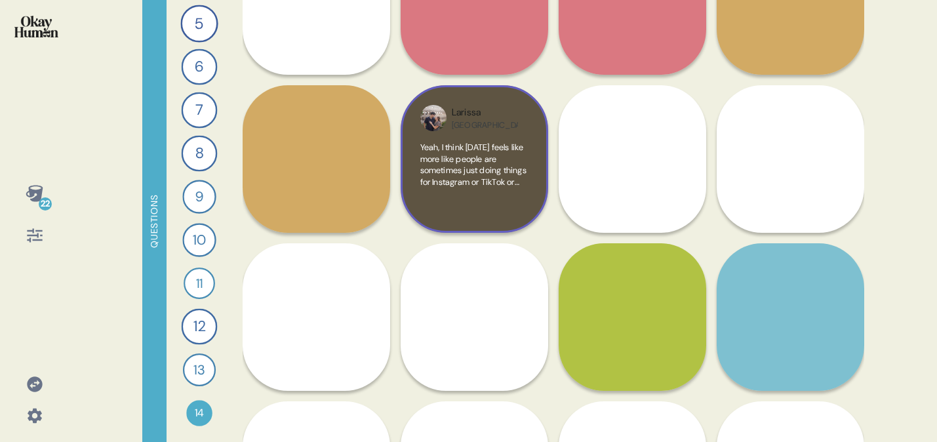
click at [465, 148] on span "Yeah, I think [DATE] feels like more like people are sometimes just doing thing…" at bounding box center [473, 245] width 107 height 206
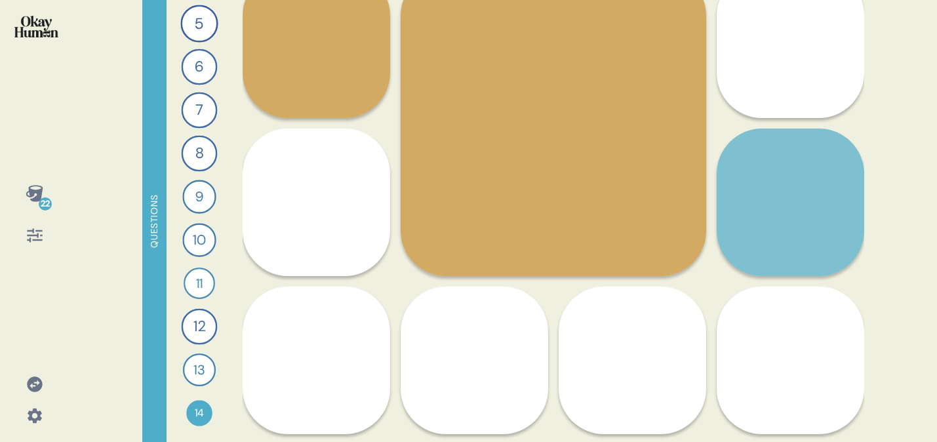
scroll to position [970, 0]
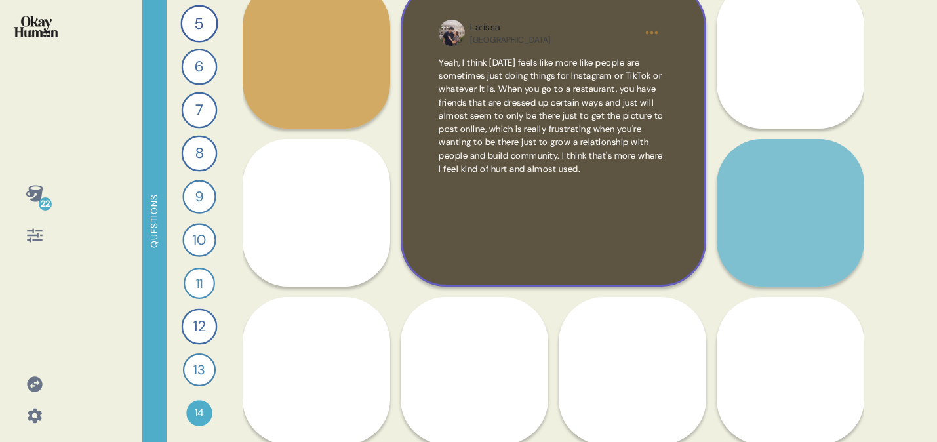
click at [599, 138] on span "Yeah, I think [DATE] feels like more like people are sometimes just doing thing…" at bounding box center [551, 115] width 225 height 117
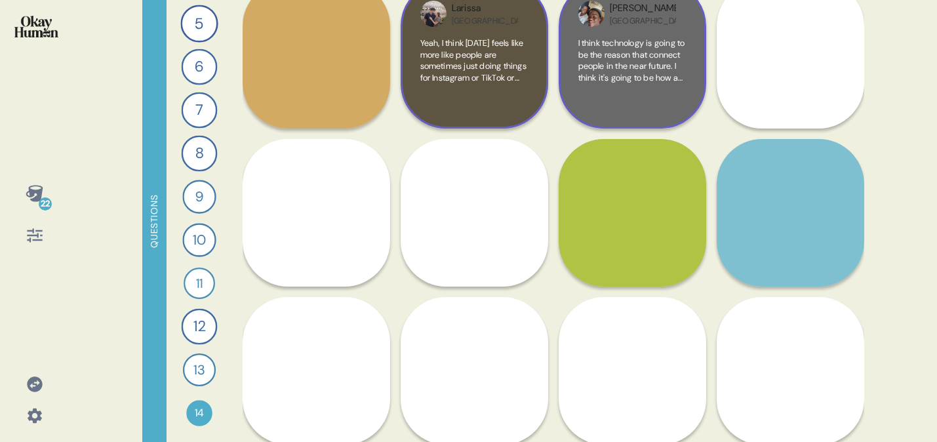
click at [650, 87] on div "I think technology is going to be the reason that connect people in the near fu…" at bounding box center [632, 72] width 108 height 71
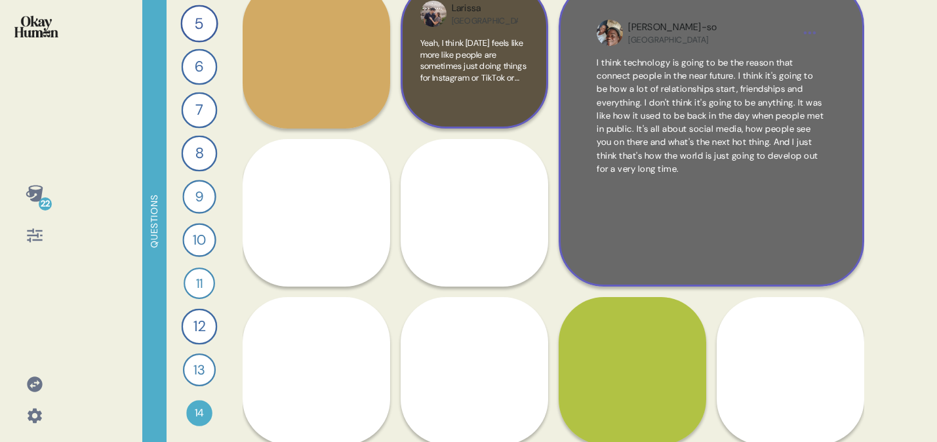
scroll to position [895, 0]
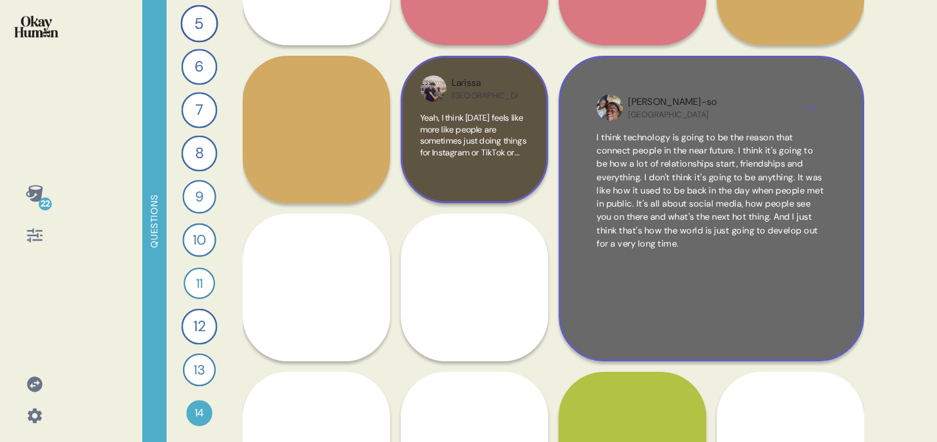
click at [701, 127] on div "[PERSON_NAME]-so USA I think technology is going to be the reason that connect …" at bounding box center [711, 208] width 305 height 305
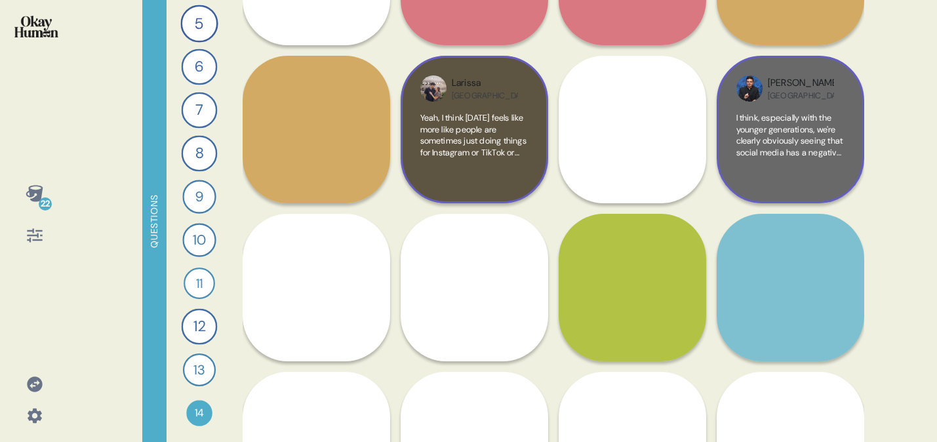
click at [739, 116] on span "I think, especially with the younger generations, we're clearly obviously seein…" at bounding box center [789, 215] width 107 height 206
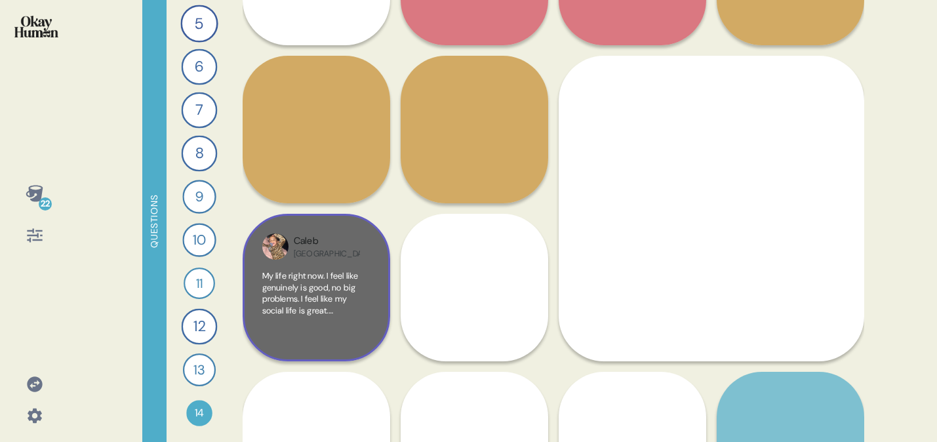
click at [338, 256] on div "Caleb [GEOGRAPHIC_DATA]" at bounding box center [327, 246] width 66 height 25
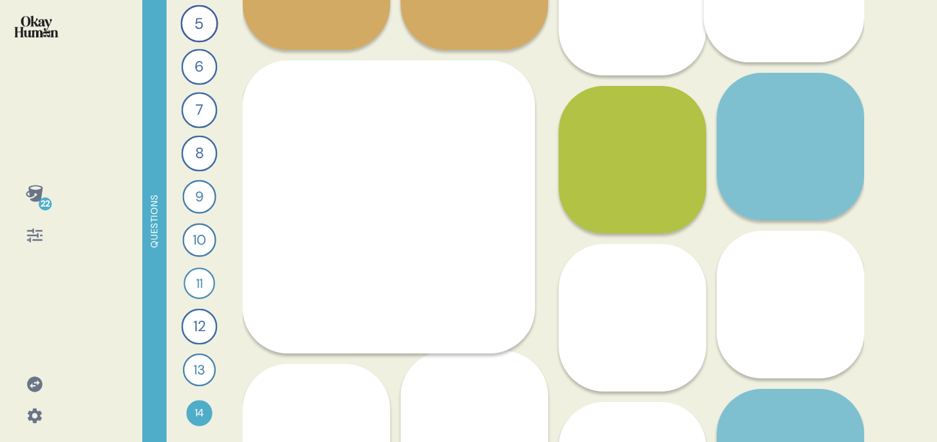
scroll to position [1053, 0]
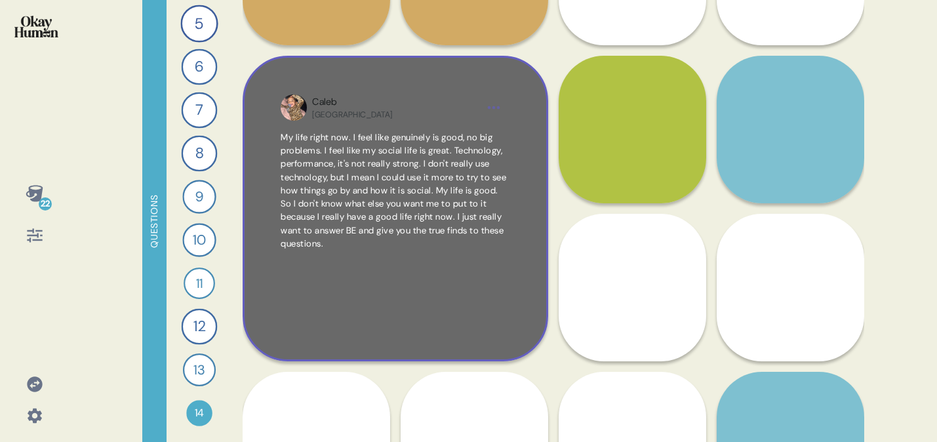
click at [433, 120] on div "Caleb [GEOGRAPHIC_DATA]" at bounding box center [395, 107] width 228 height 26
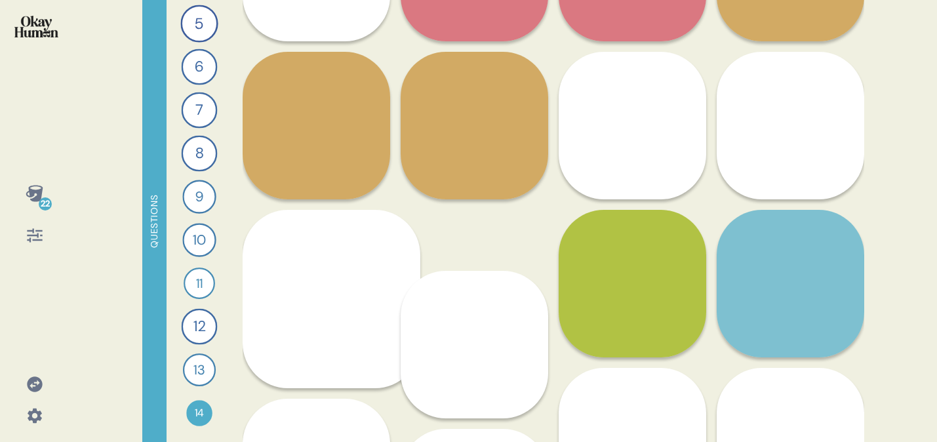
scroll to position [895, 0]
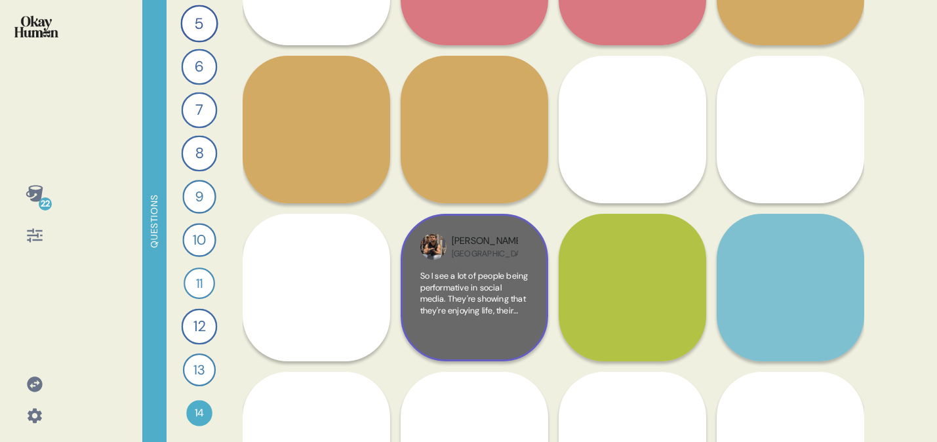
click at [482, 214] on div "[PERSON_NAME] USA So I see a lot of people being performative in social media. …" at bounding box center [474, 287] width 147 height 147
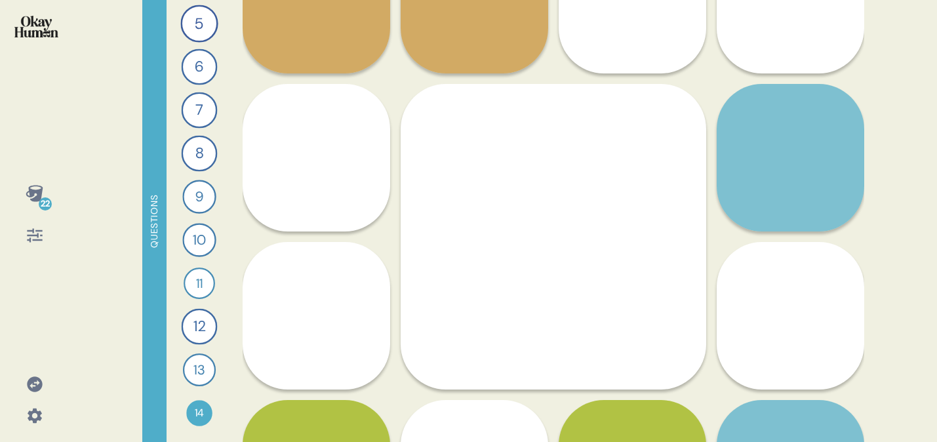
scroll to position [1046, 0]
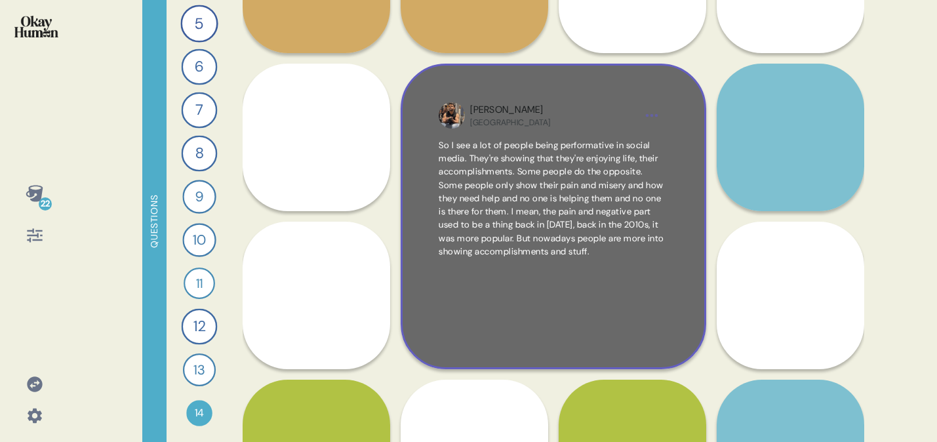
click at [518, 177] on span "So I see a lot of people being performative in social media. They're showing th…" at bounding box center [552, 198] width 226 height 117
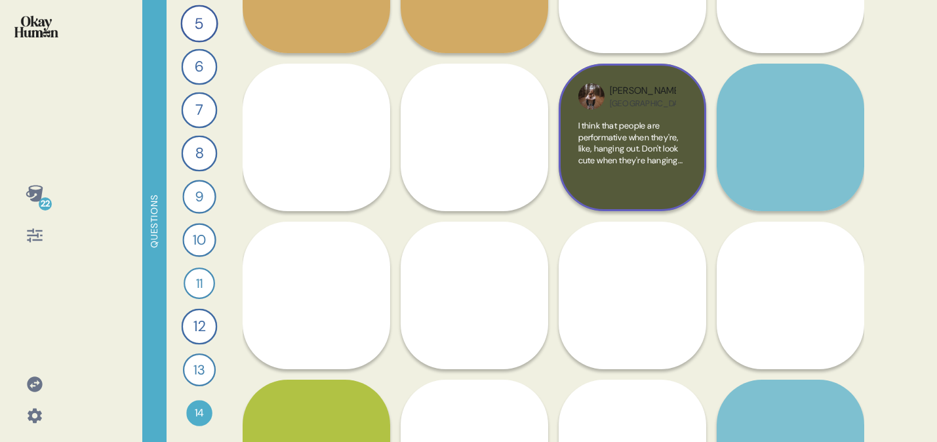
click at [659, 149] on span "I think that people are performative when they're, like, hanging out. Don't loo…" at bounding box center [632, 217] width 108 height 195
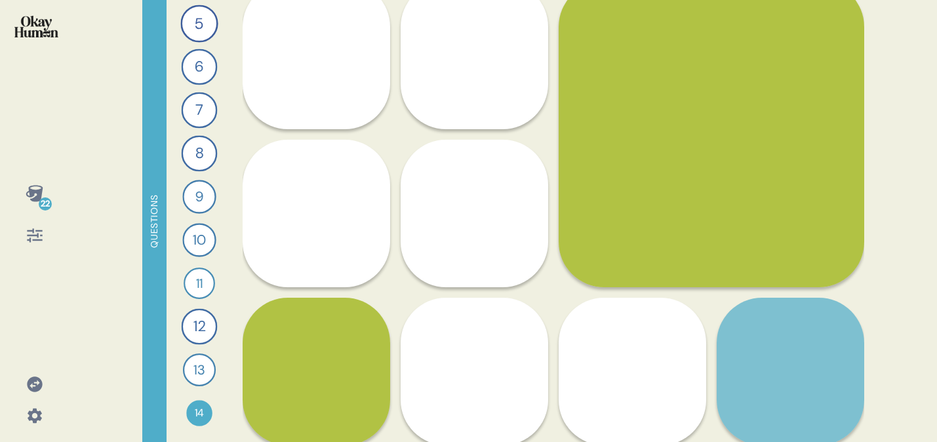
scroll to position [1132, 0]
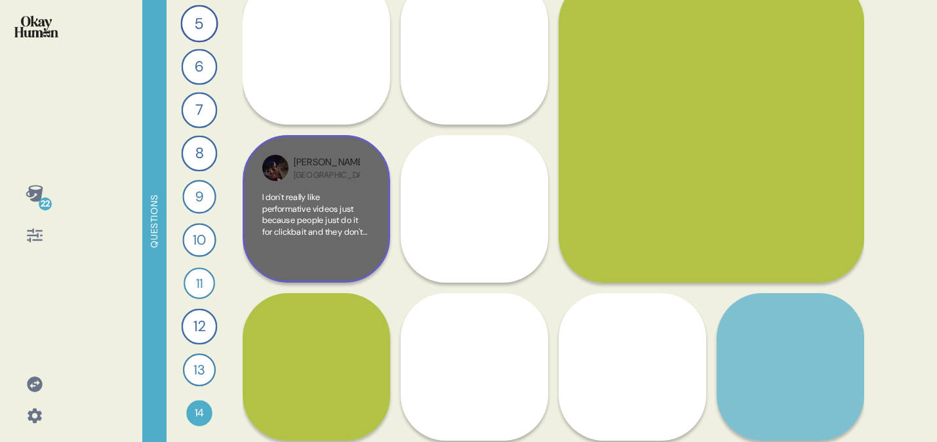
click at [302, 173] on div "[GEOGRAPHIC_DATA]" at bounding box center [327, 175] width 66 height 10
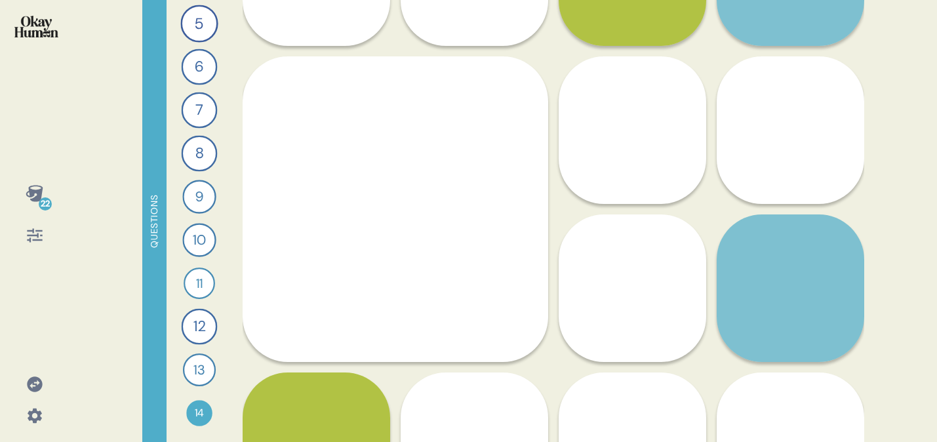
scroll to position [1217, 0]
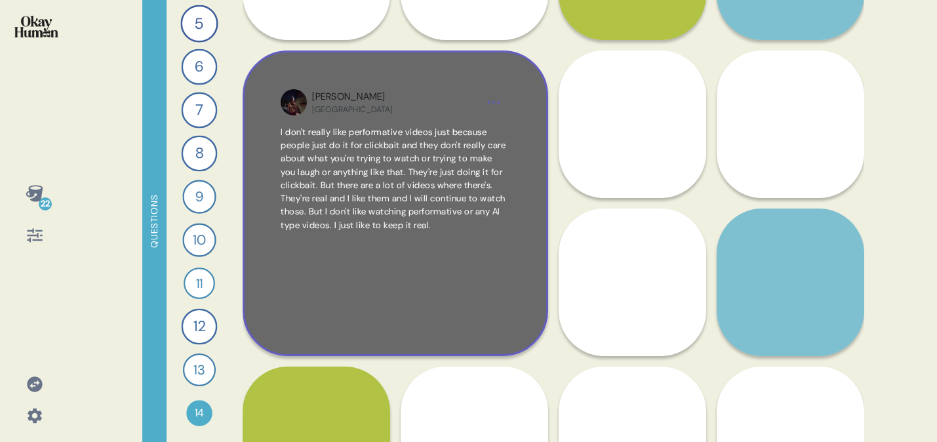
click at [377, 134] on span "I don't really like performative videos just because people just do it for clic…" at bounding box center [393, 179] width 225 height 104
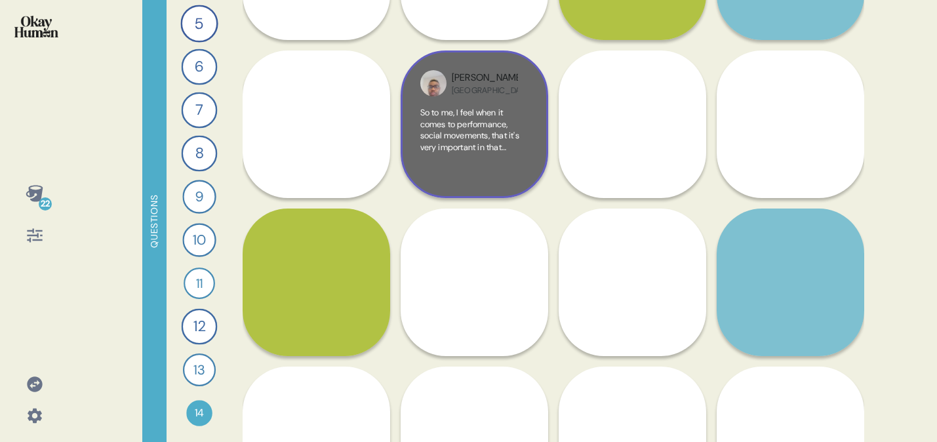
click at [488, 113] on span "So to me, I feel when it comes to performance, social movements, that it's very…" at bounding box center [472, 199] width 105 height 184
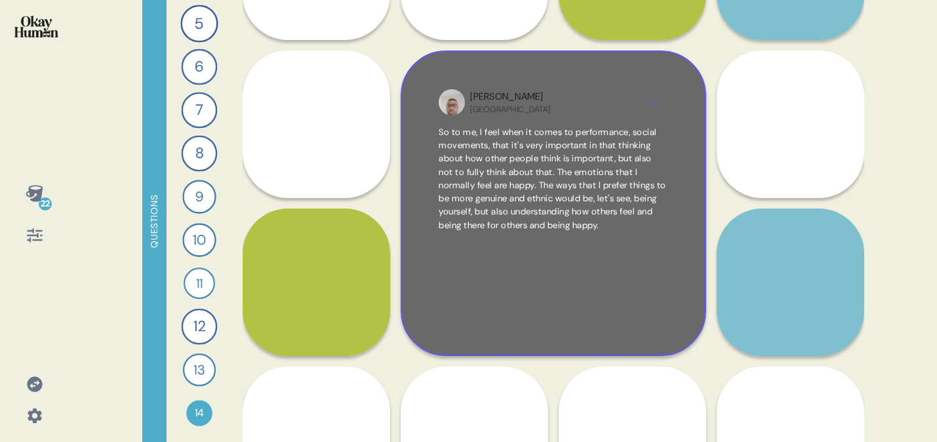
click at [610, 126] on span "So to me, I feel when it comes to performance, social movements, that it's very…" at bounding box center [553, 179] width 228 height 106
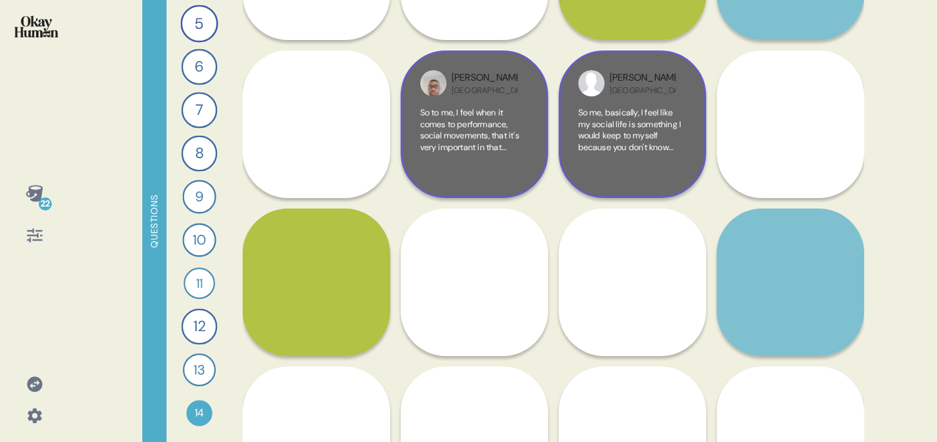
click at [670, 123] on span "So me, basically, I feel like my social life is something I would keep to mysel…" at bounding box center [631, 193] width 107 height 172
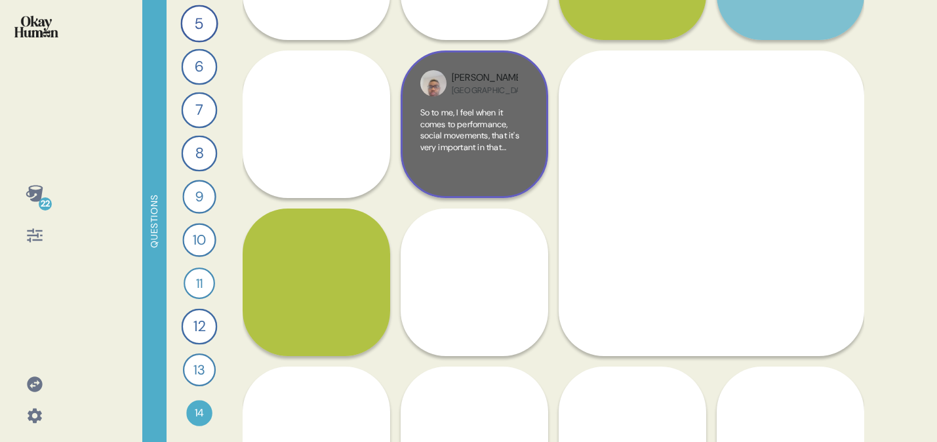
click at [739, 123] on div "[PERSON_NAME] USA So me, basically, I feel like my social life is something I w…" at bounding box center [711, 202] width 305 height 305
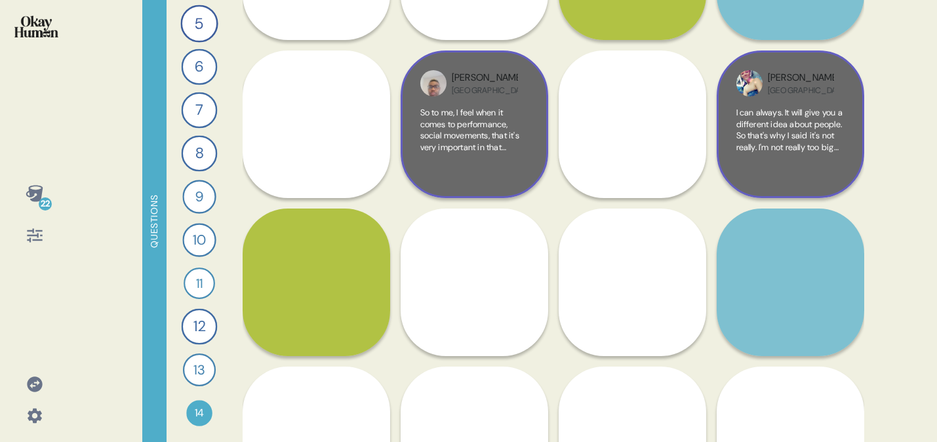
click at [739, 116] on span "I can always. It will give you a different idea about people. So that's why I s…" at bounding box center [789, 193] width 106 height 172
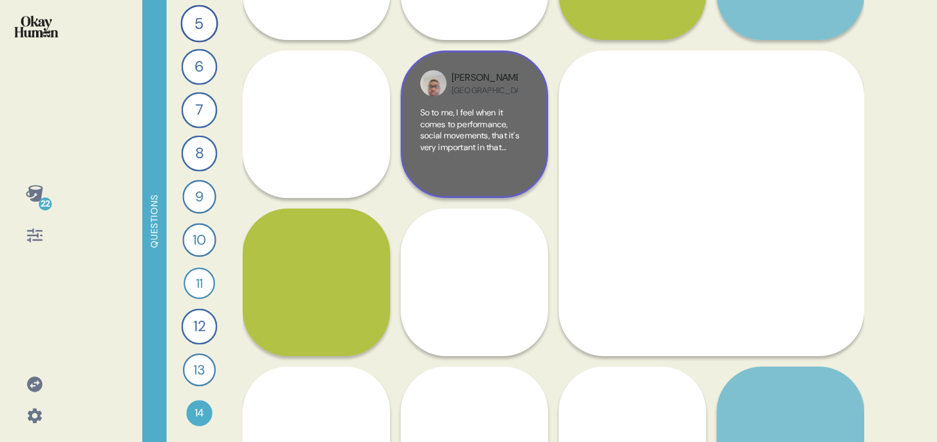
click at [739, 140] on span "I can always. It will give you a different idea about people. So that's why I s…" at bounding box center [709, 179] width 224 height 104
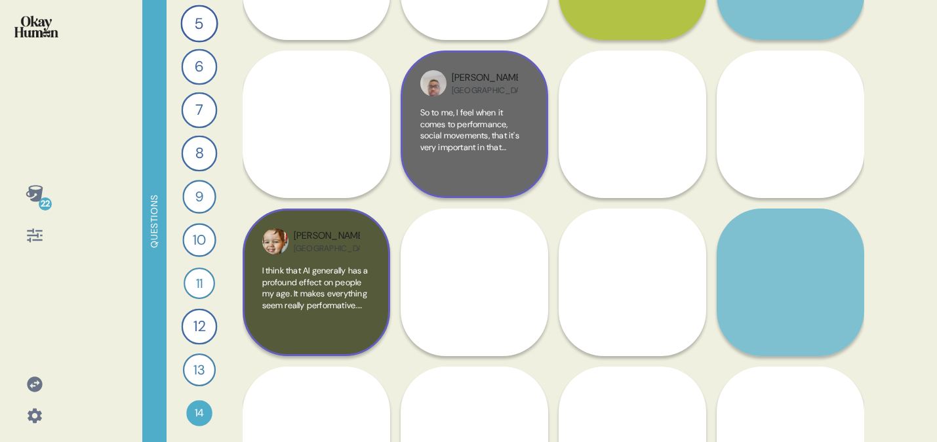
click at [322, 253] on div "[GEOGRAPHIC_DATA]" at bounding box center [327, 248] width 66 height 10
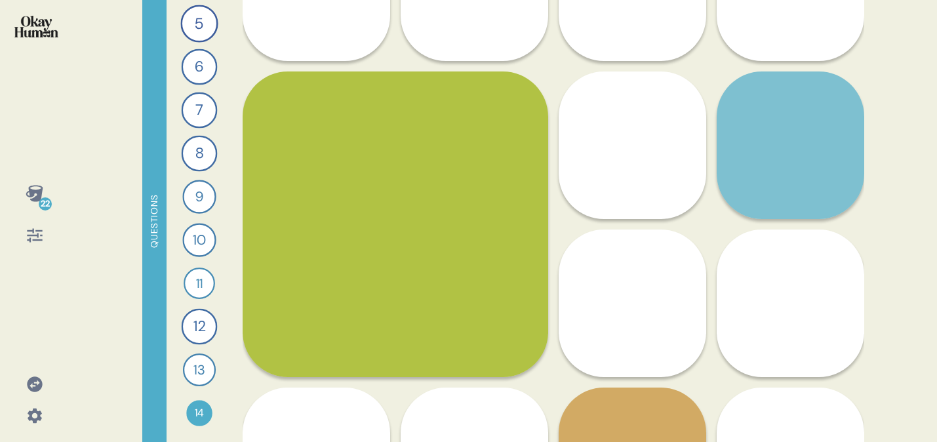
scroll to position [1355, 0]
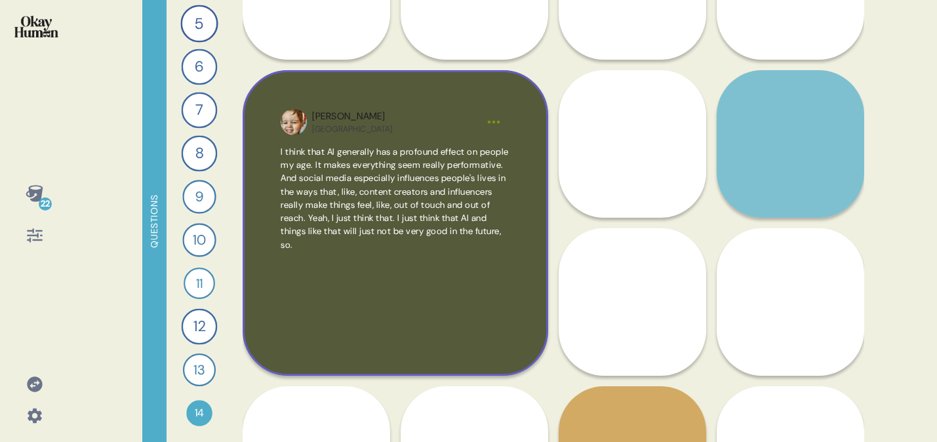
click at [445, 119] on div "[PERSON_NAME] USA" at bounding box center [394, 121] width 165 height 25
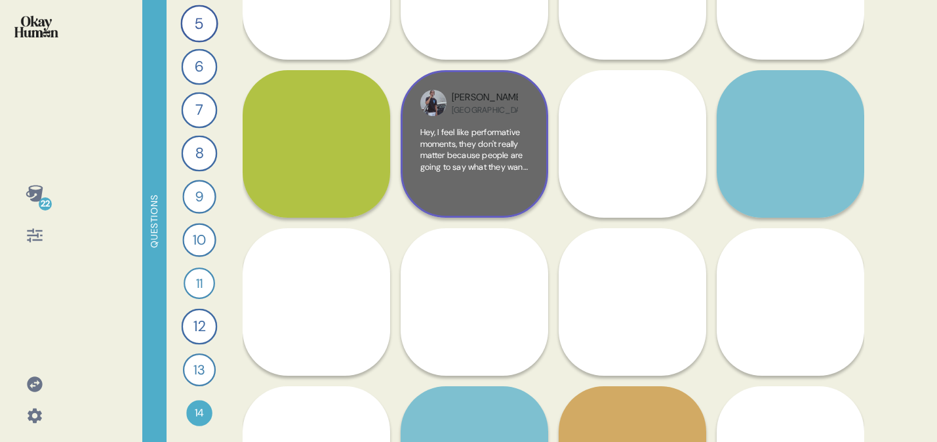
click at [461, 137] on span "Hey, I feel like performative moments, they don't really matter because people …" at bounding box center [474, 207] width 108 height 161
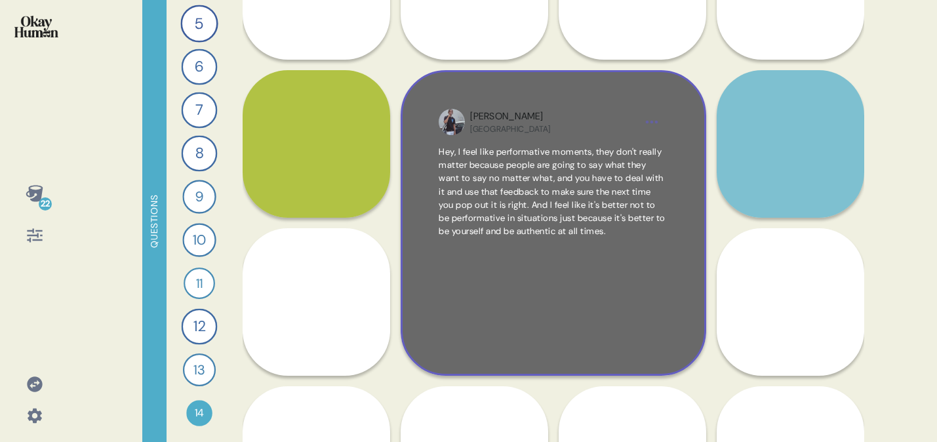
click at [551, 208] on span "Hey, I feel like performative moments, they don't really matter because people …" at bounding box center [552, 191] width 227 height 91
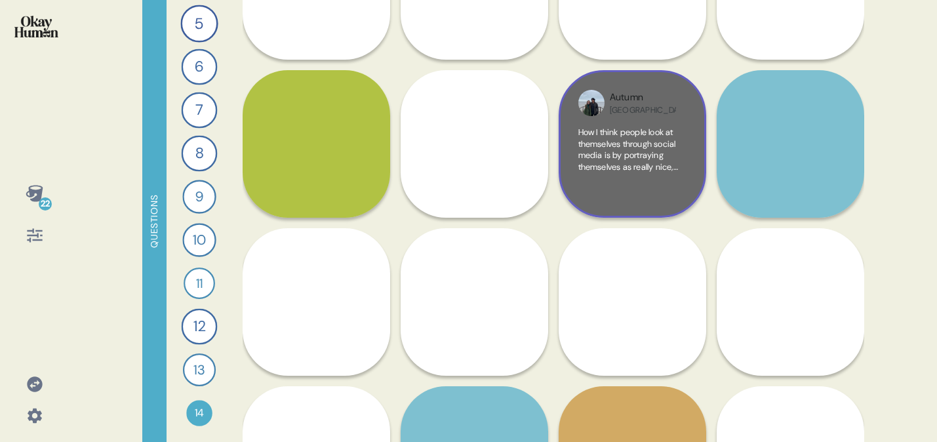
click at [635, 109] on div "[GEOGRAPHIC_DATA]" at bounding box center [643, 110] width 66 height 10
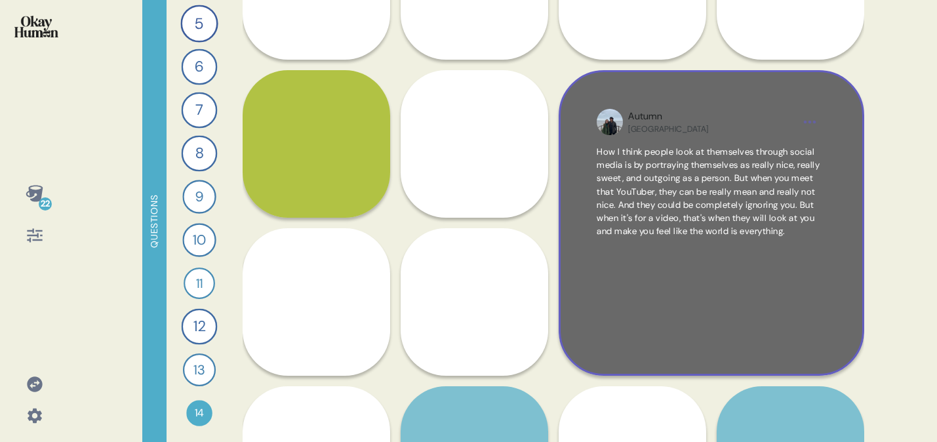
click at [694, 157] on span "How I think people look at themselves through social media is by portraying the…" at bounding box center [711, 192] width 228 height 93
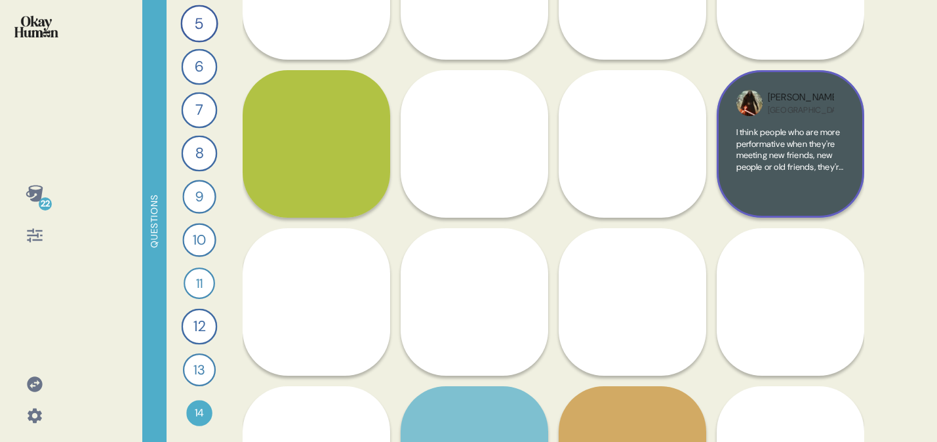
click at [739, 128] on span "I think people who are more performative when they're meeting new friends, new …" at bounding box center [790, 207] width 108 height 161
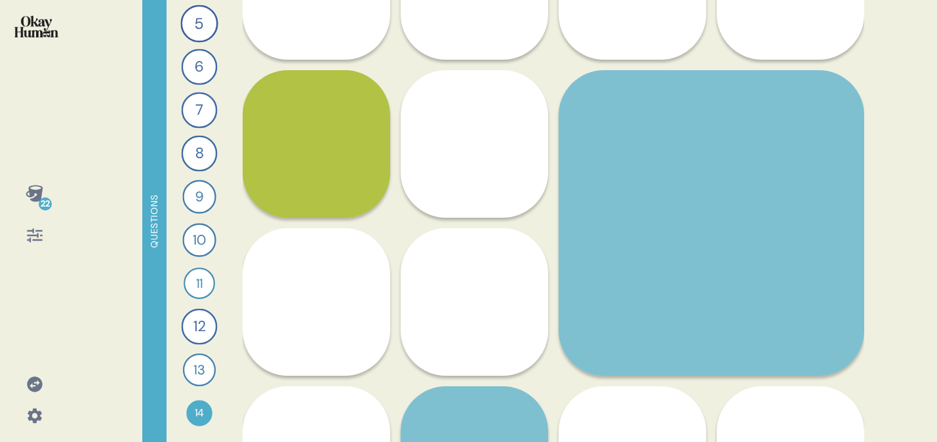
click at [739, 136] on div "[PERSON_NAME] USA I think people who are more performative when they're meeting…" at bounding box center [711, 222] width 305 height 305
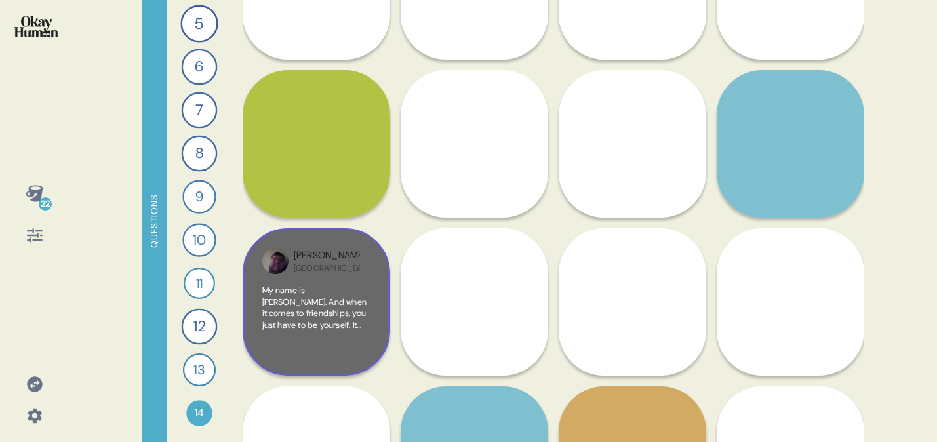
click at [337, 286] on span "My name is [PERSON_NAME]. And when it comes to friendships, you just have to be…" at bounding box center [315, 365] width 106 height 161
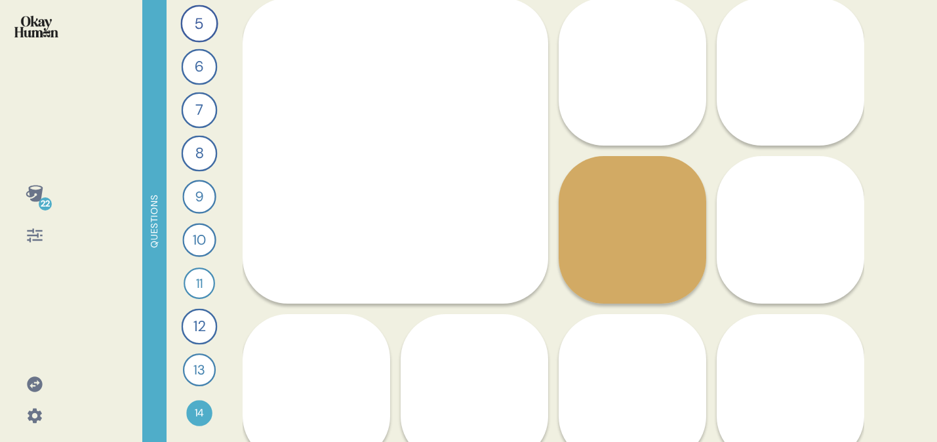
scroll to position [1586, 0]
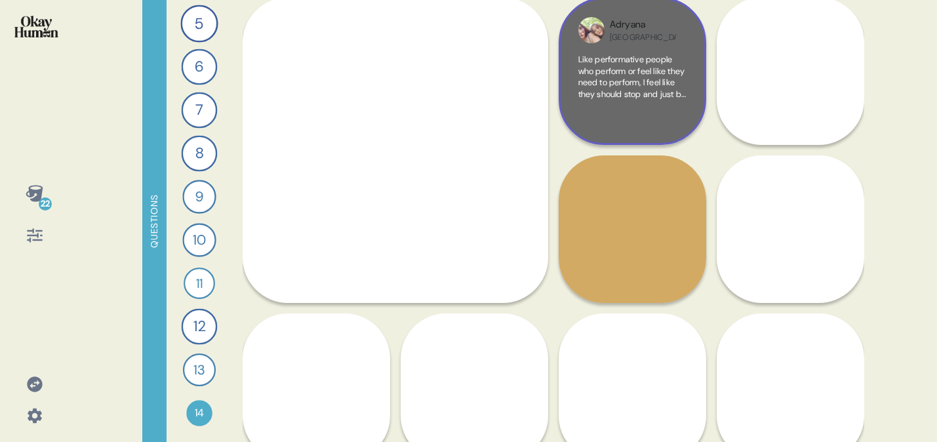
click at [637, 71] on span "Like performative people who perform or feel like they need to perform, I feel …" at bounding box center [632, 123] width 108 height 138
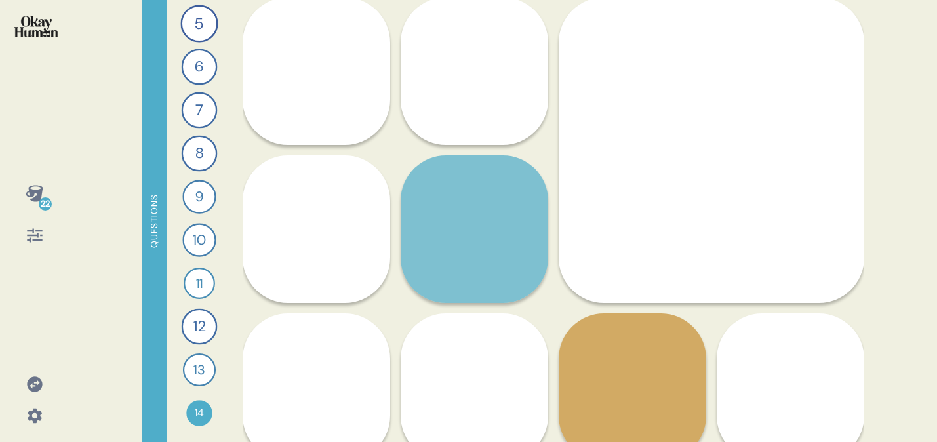
click at [739, 53] on div "22 Questions 1 What’s the biggest challenge you face when it comes to socializi…" at bounding box center [468, 221] width 937 height 442
